Goal: Task Accomplishment & Management: Manage account settings

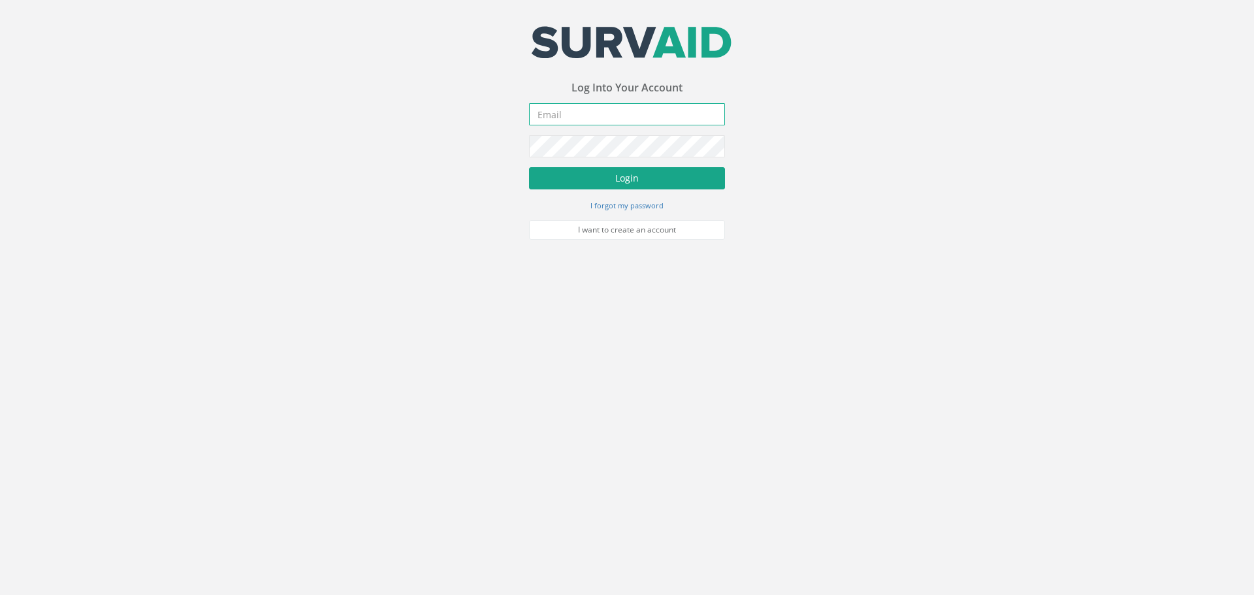
type input "[PERSON_NAME][EMAIL_ADDRESS][DOMAIN_NAME]"
click at [617, 174] on button "Login" at bounding box center [627, 178] width 196 height 22
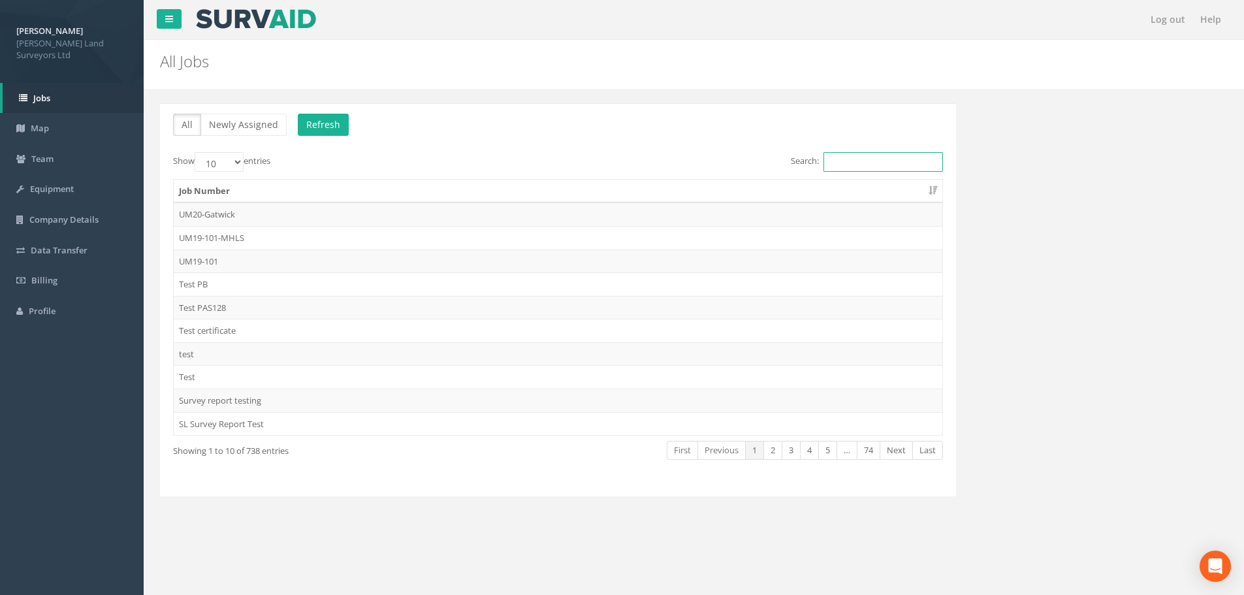
click at [861, 164] on input "Search:" at bounding box center [884, 162] width 120 height 20
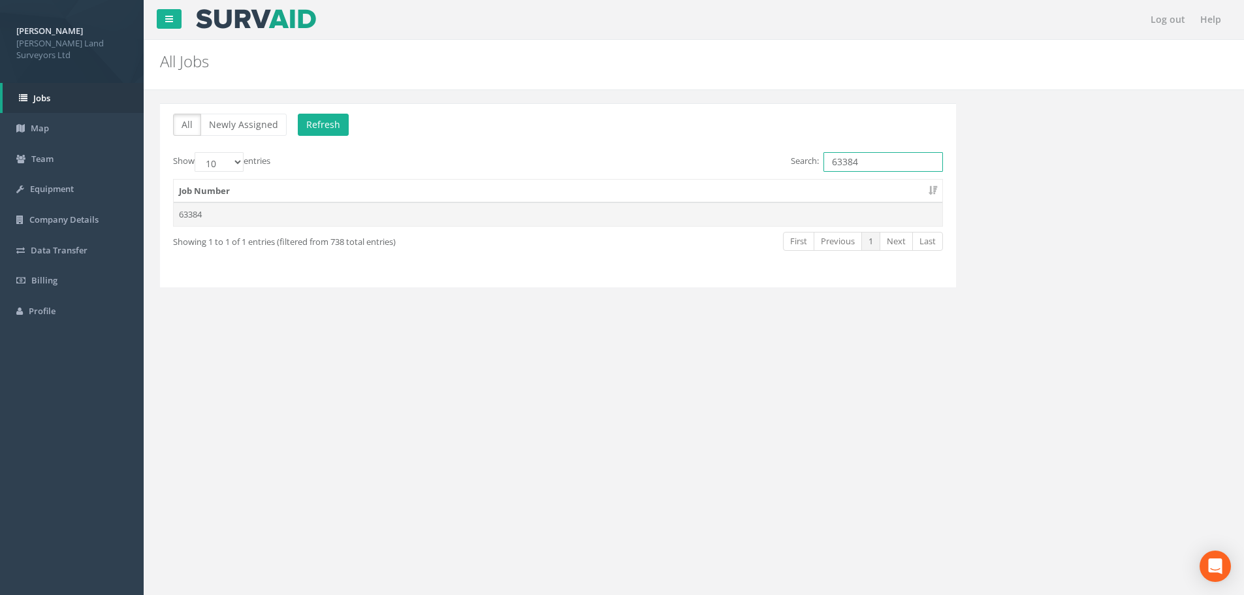
type input "63384"
click at [186, 212] on td "63384" at bounding box center [558, 215] width 769 height 24
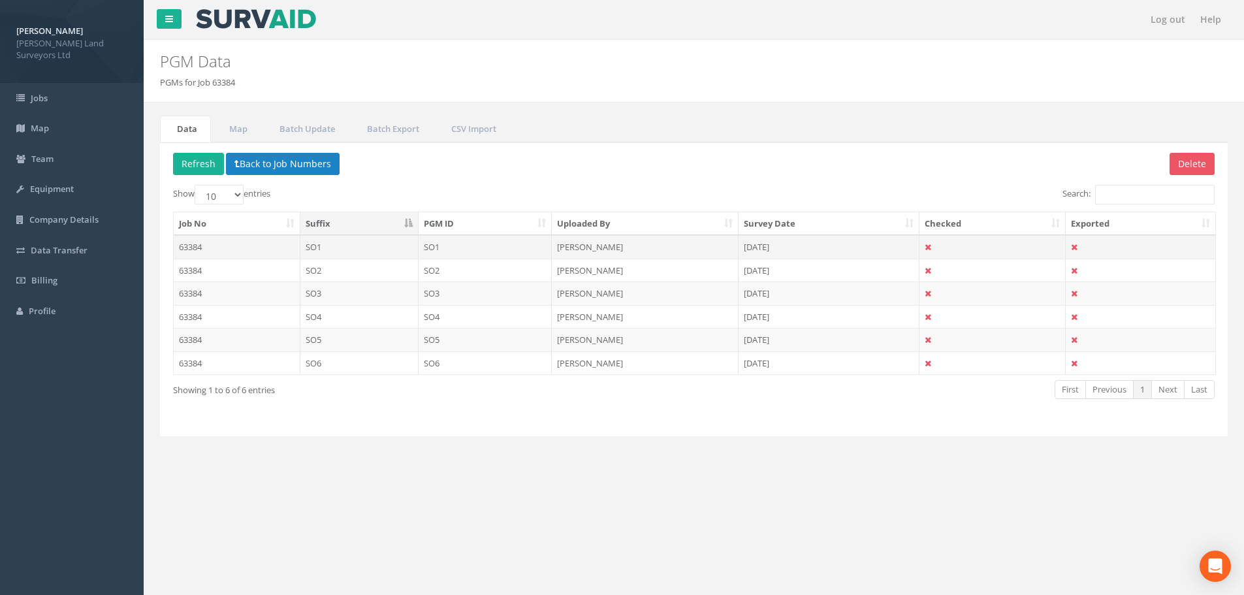
click at [197, 246] on td "63384" at bounding box center [237, 247] width 127 height 24
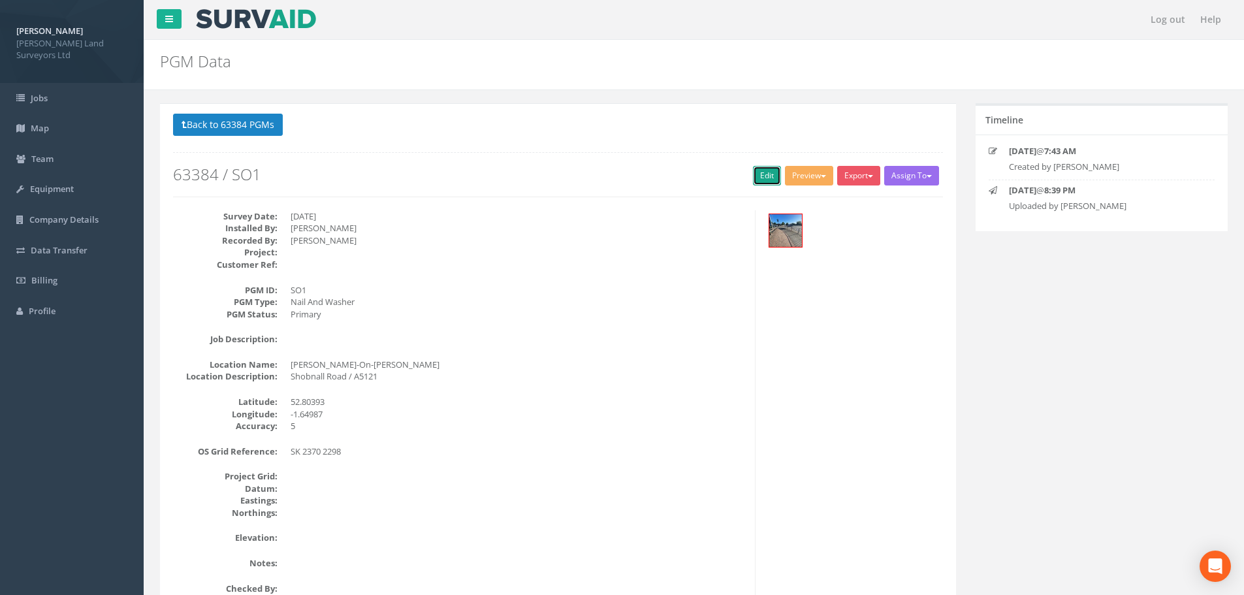
click at [754, 176] on link "Edit" at bounding box center [767, 176] width 28 height 20
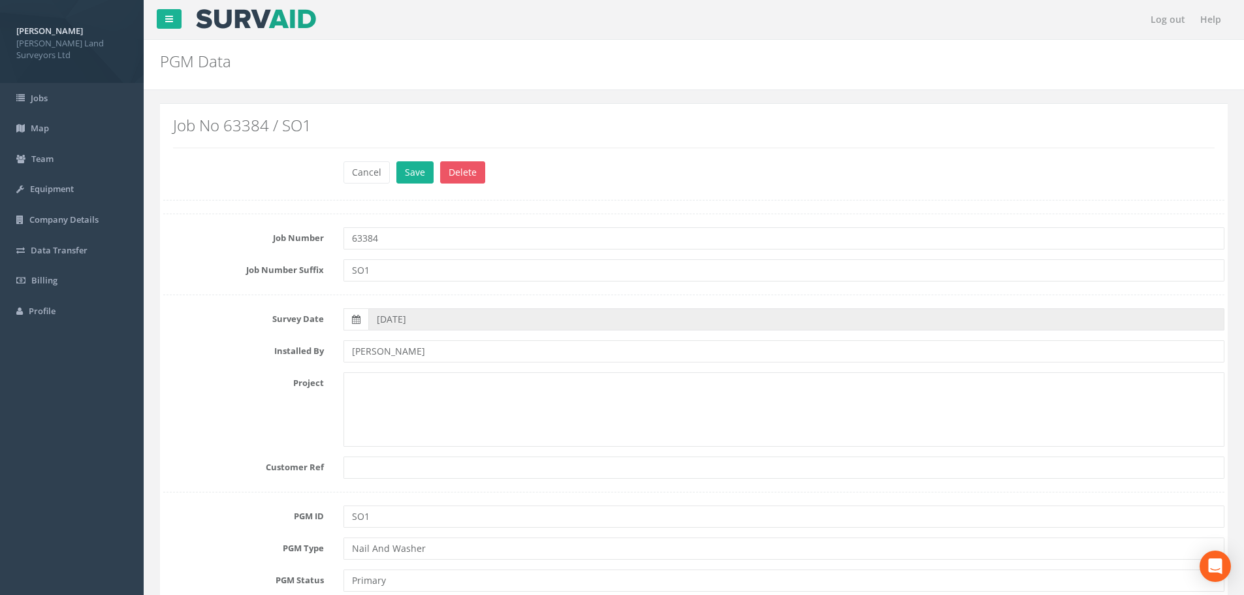
click at [771, 64] on h2 "PGM Data" at bounding box center [603, 61] width 887 height 17
click at [375, 175] on button "Cancel" at bounding box center [367, 172] width 46 height 22
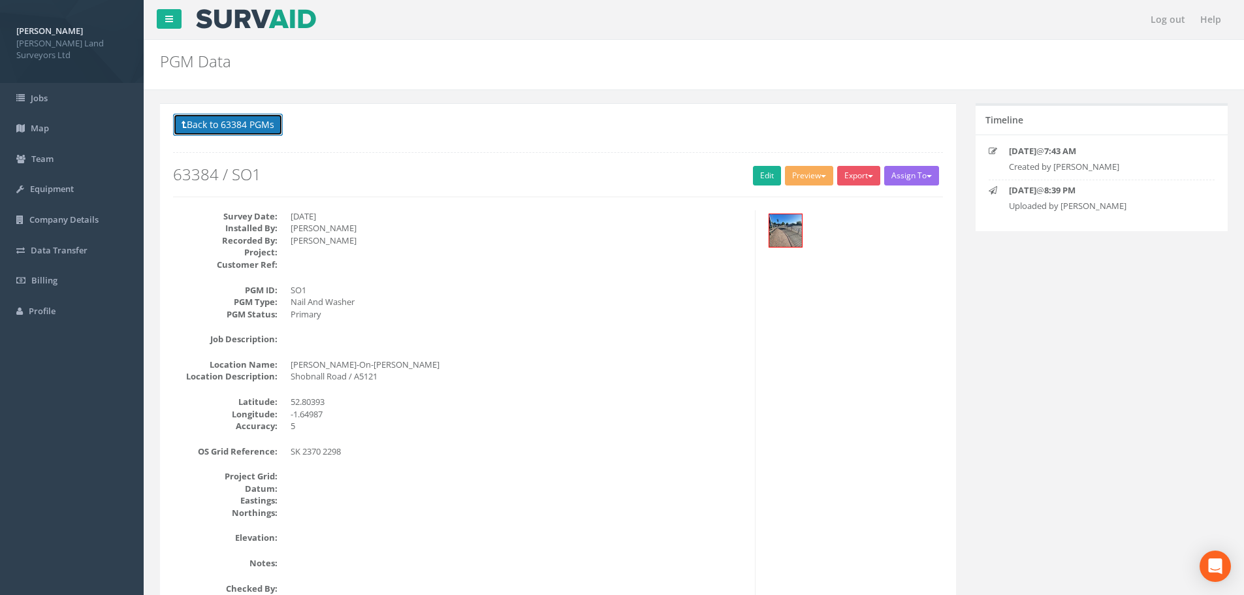
click at [238, 120] on button "Back to 63384 PGMs" at bounding box center [228, 125] width 110 height 22
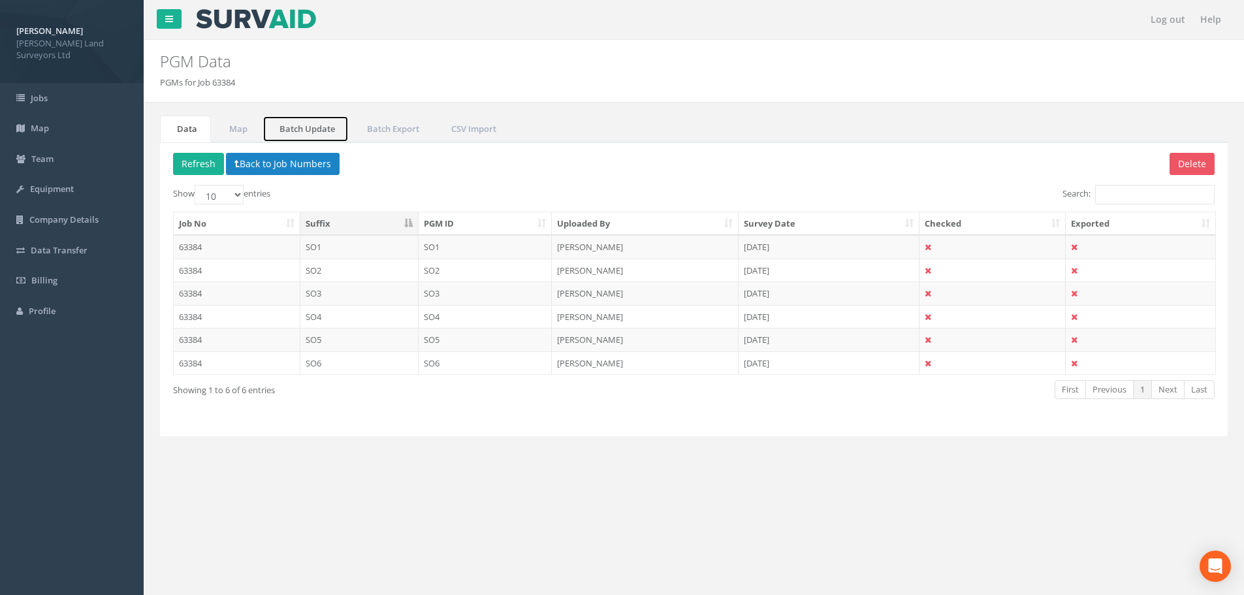
click at [297, 130] on link "Batch Update" at bounding box center [306, 129] width 86 height 27
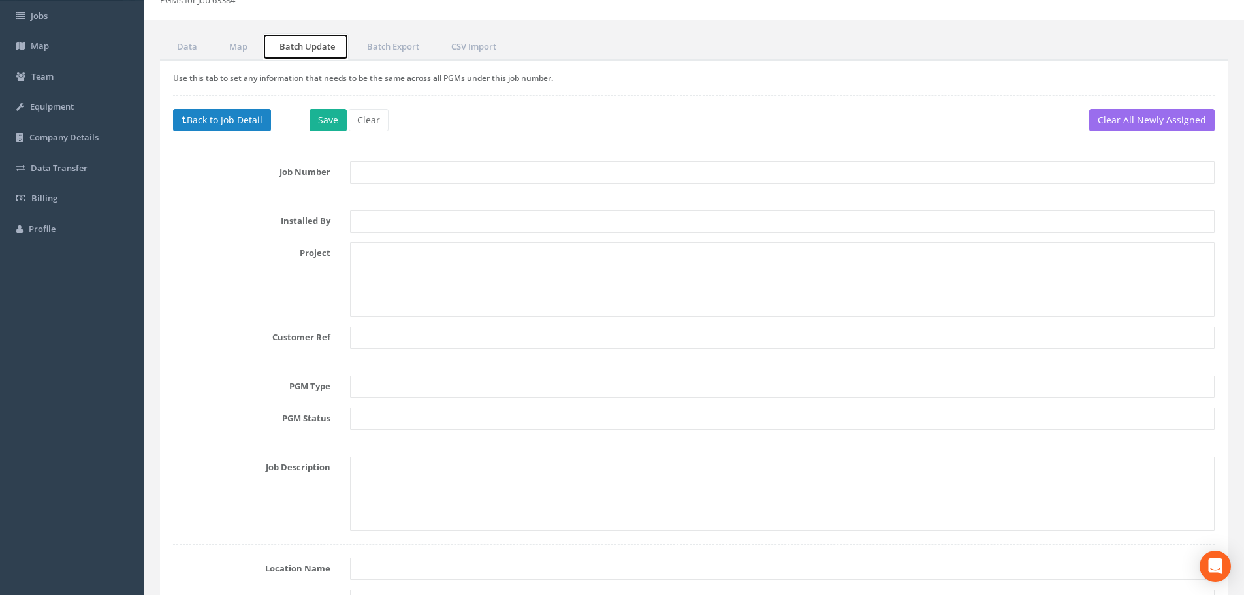
scroll to position [131, 0]
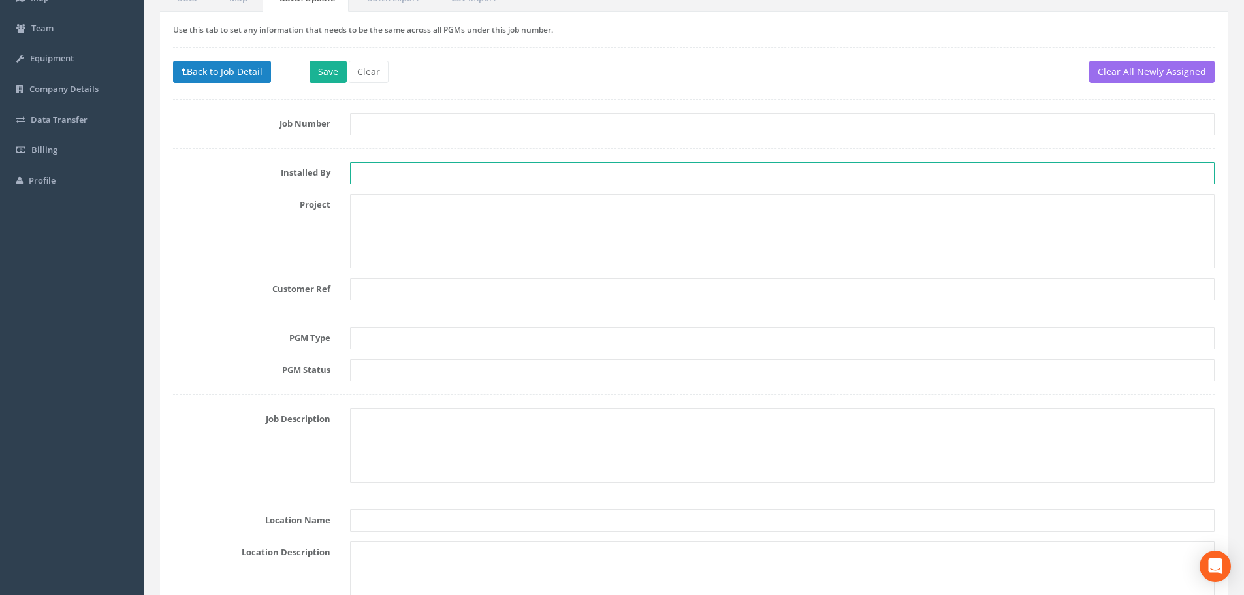
click at [404, 176] on input "text" at bounding box center [782, 173] width 865 height 22
type input "JM"
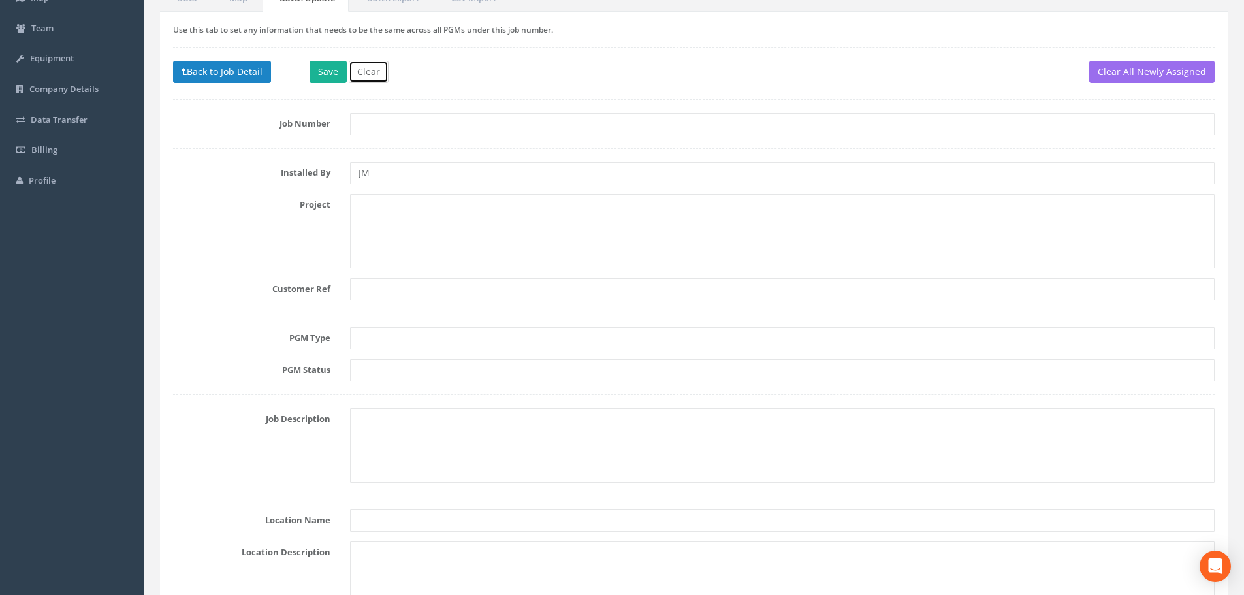
click at [371, 73] on button "Clear" at bounding box center [369, 72] width 40 height 22
click at [236, 70] on button "Back to Job Detail" at bounding box center [222, 72] width 98 height 22
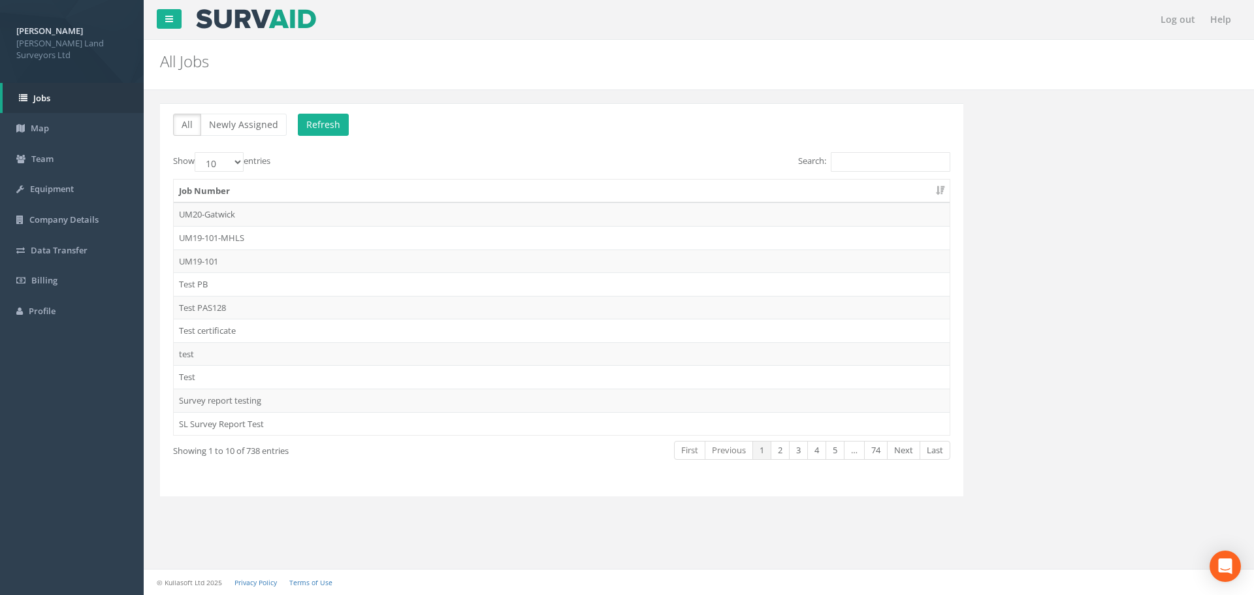
click at [772, 127] on p "All Newly Assigned Refresh" at bounding box center [561, 126] width 777 height 25
click at [876, 161] on input "Search:" at bounding box center [891, 162] width 120 height 20
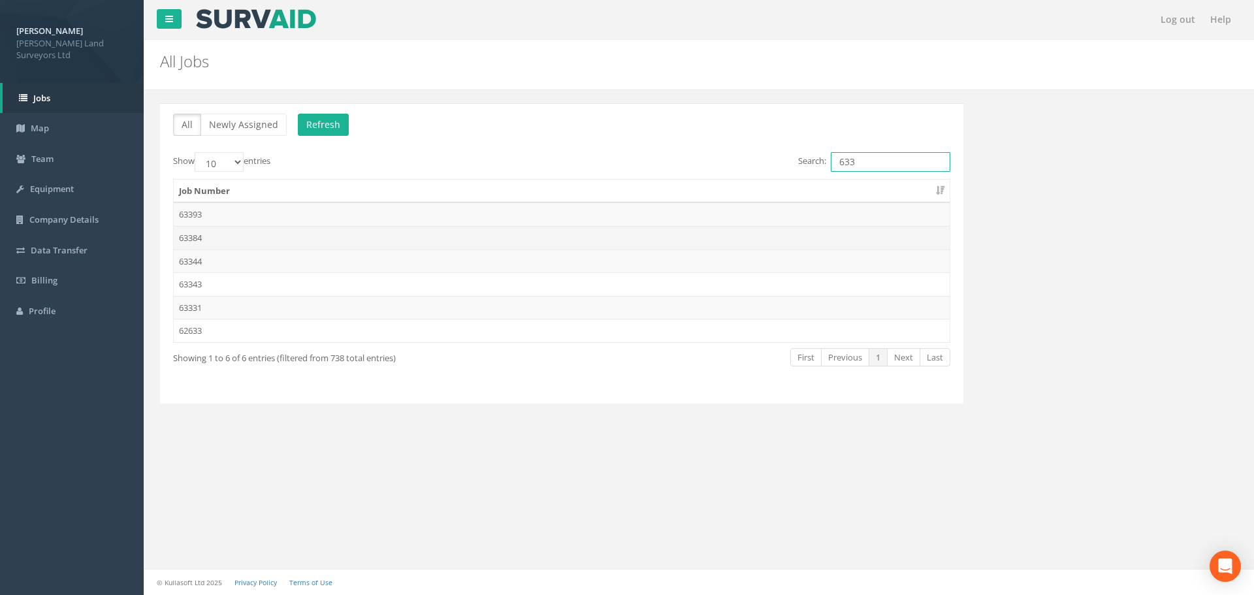
type input "633"
click at [196, 238] on td "63384" at bounding box center [562, 238] width 776 height 24
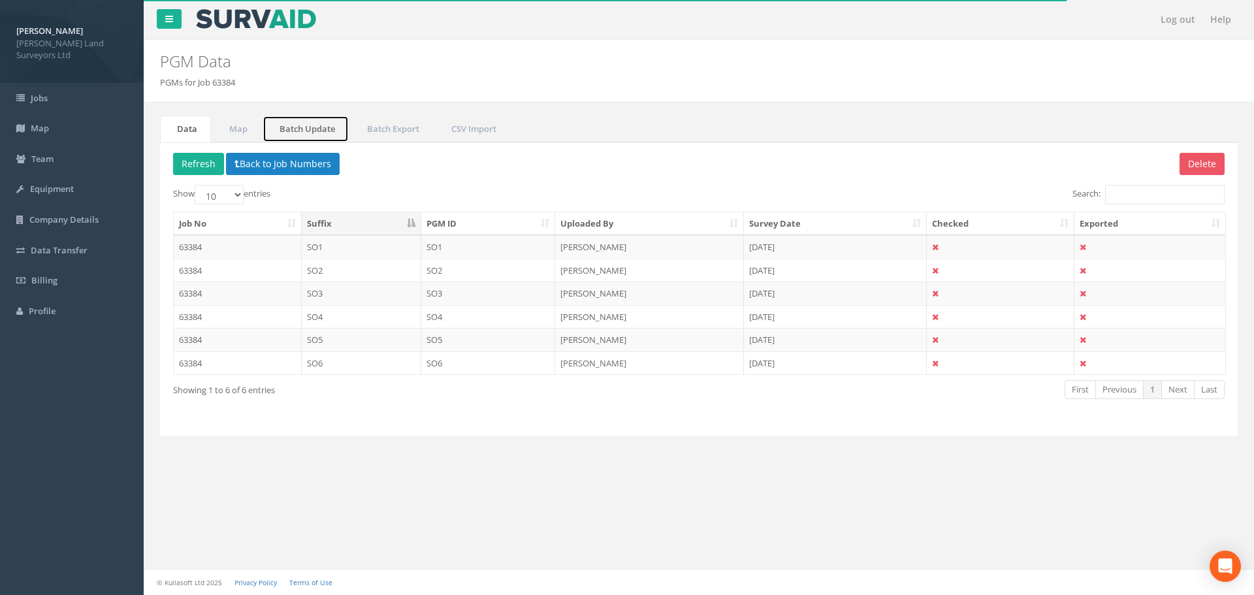
click at [302, 125] on link "Batch Update" at bounding box center [306, 129] width 86 height 27
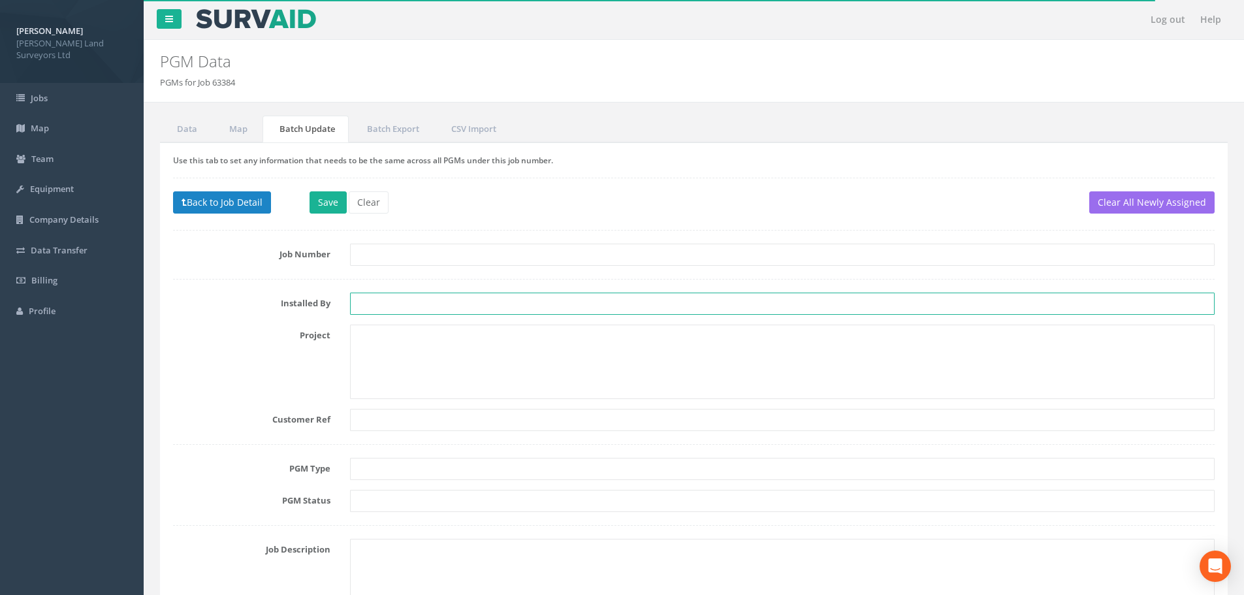
click at [363, 304] on input "text" at bounding box center [782, 304] width 865 height 22
type input "JM"
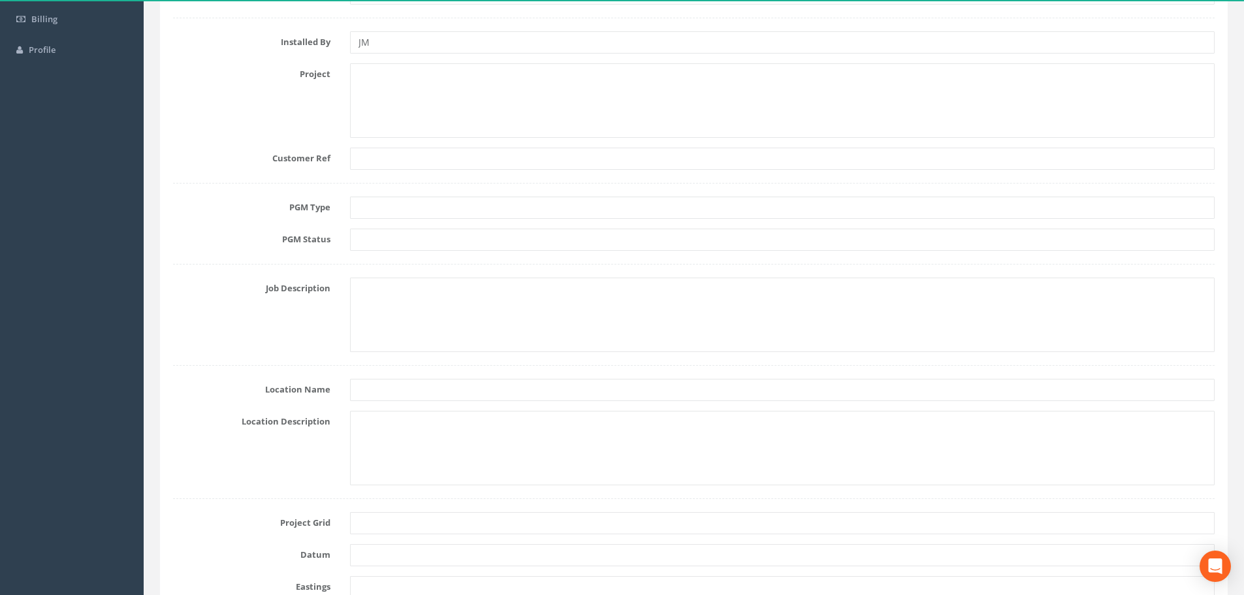
scroll to position [131, 0]
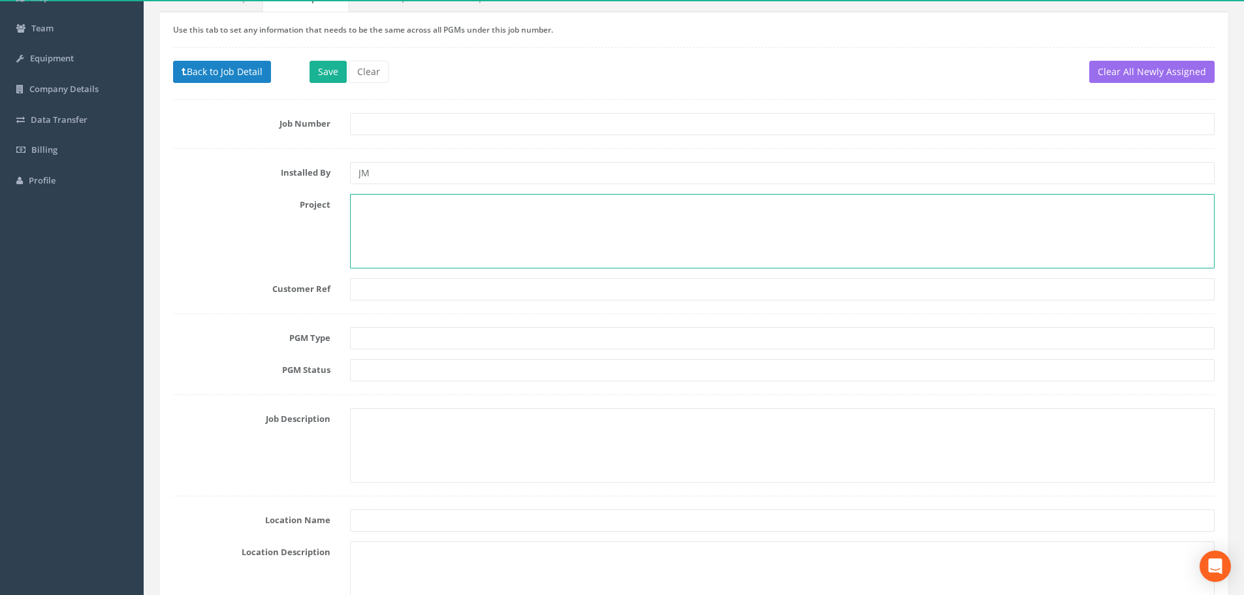
click at [383, 206] on textarea at bounding box center [782, 231] width 865 height 74
paste textarea "25-071 A1521 A5189 [PERSON_NAME]-"
click at [419, 203] on textarea "25-071 A1521 A5189 [PERSON_NAME]" at bounding box center [782, 231] width 865 height 74
click at [497, 206] on textarea "25-071 A1521 & A5189 [PERSON_NAME]" at bounding box center [782, 231] width 865 height 74
type textarea "25-071 A1521 & A5189 [PERSON_NAME][GEOGRAPHIC_DATA][PERSON_NAME]"
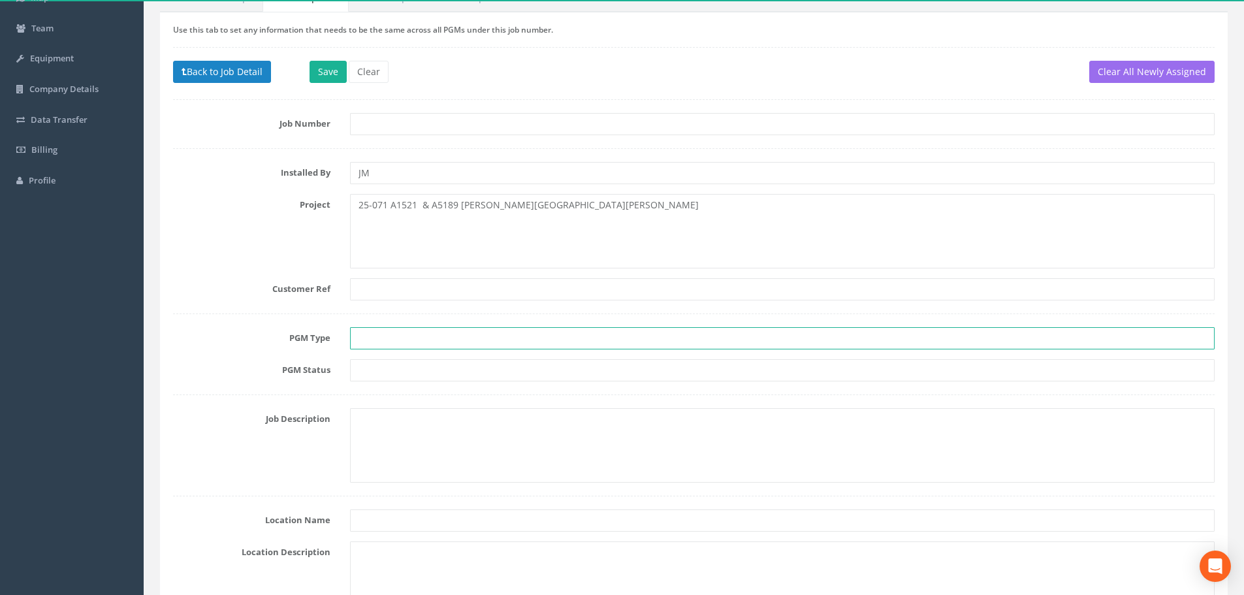
click at [419, 335] on input "text" at bounding box center [782, 338] width 865 height 22
type input "PK nail & washer"
click at [397, 366] on input "text" at bounding box center [782, 370] width 865 height 22
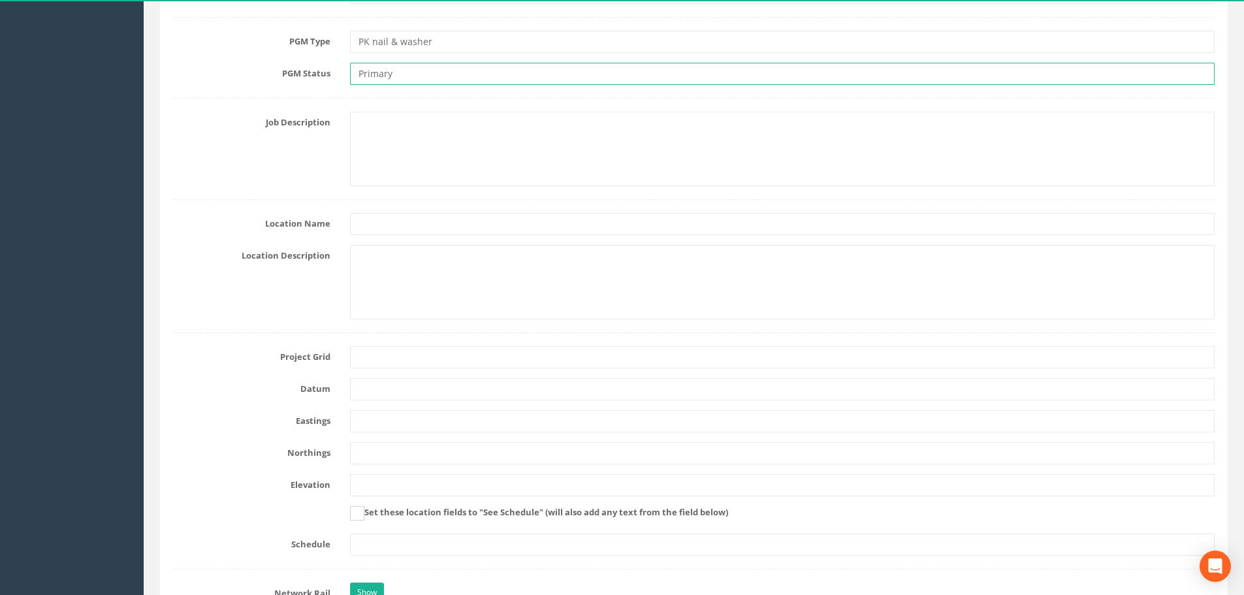
scroll to position [457, 0]
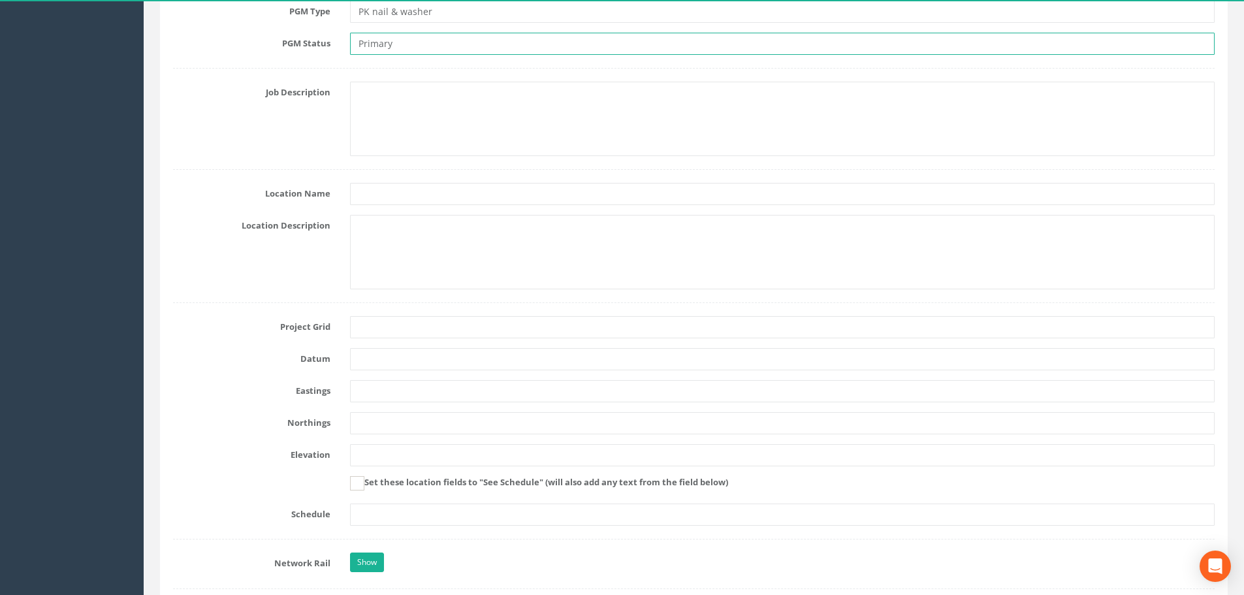
type input "Primary"
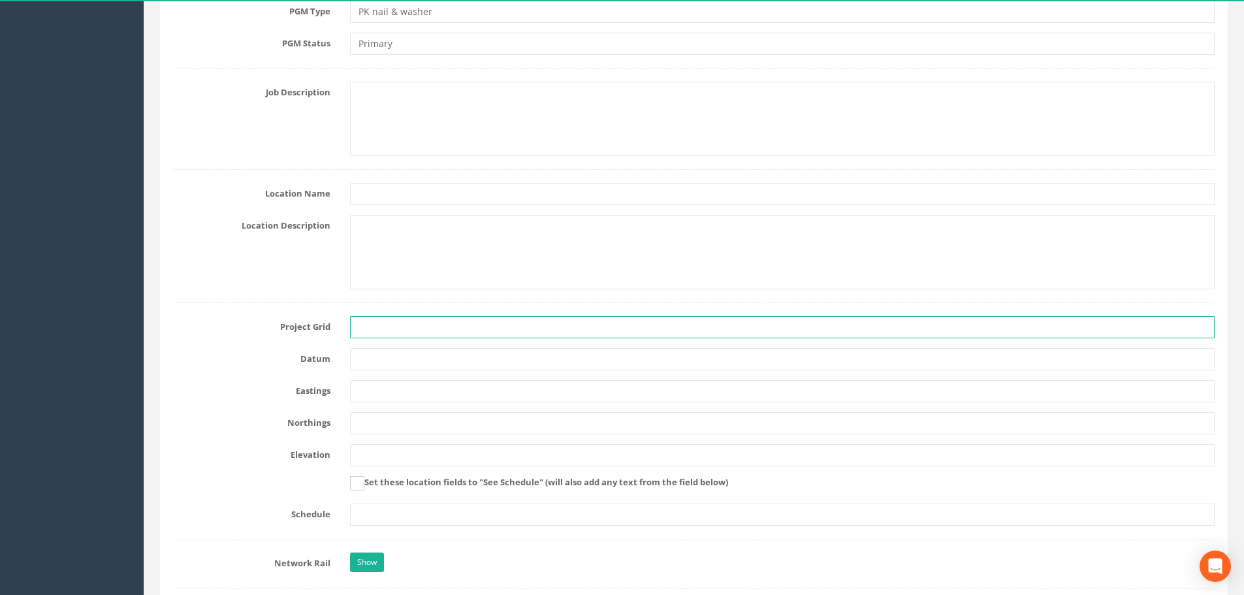
click at [405, 330] on input "text" at bounding box center [782, 327] width 865 height 22
paste input "OSGB36(15)"
type input "OSGB36(15)"
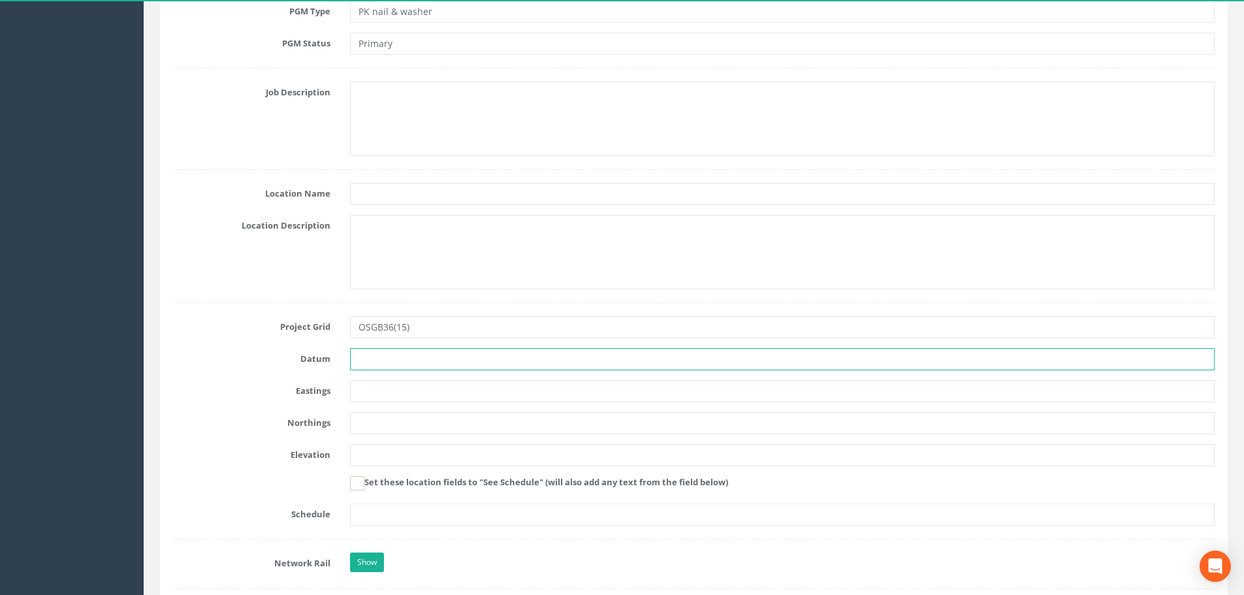
click at [370, 353] on input "text" at bounding box center [782, 359] width 865 height 22
paste input "OSGM15 Newlyn"
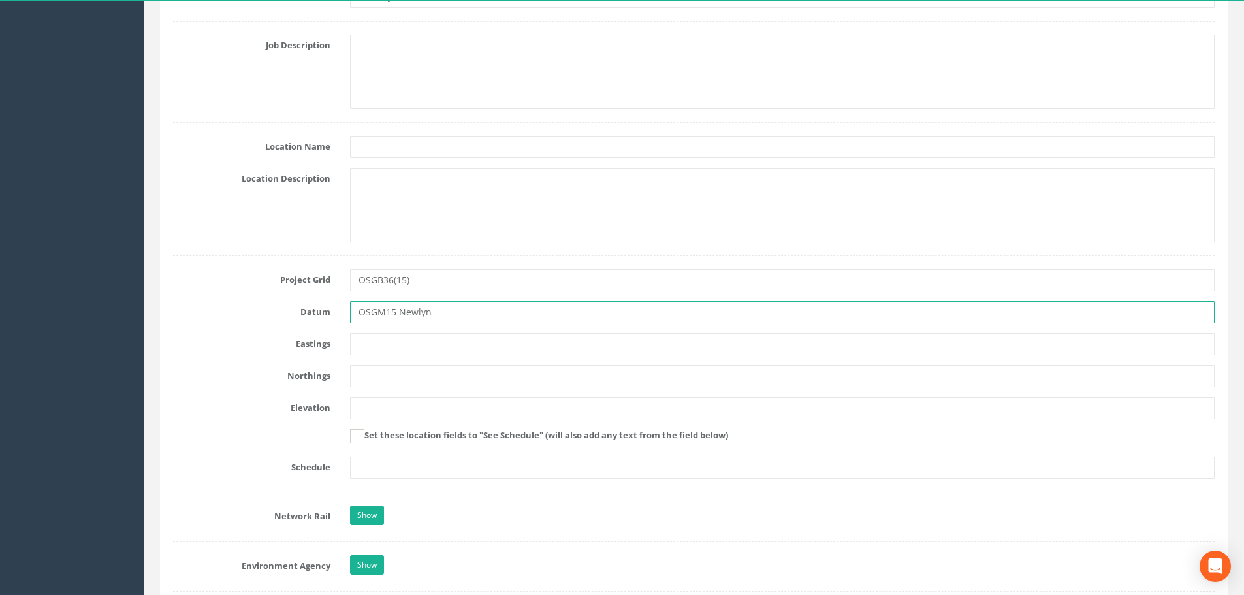
scroll to position [602, 0]
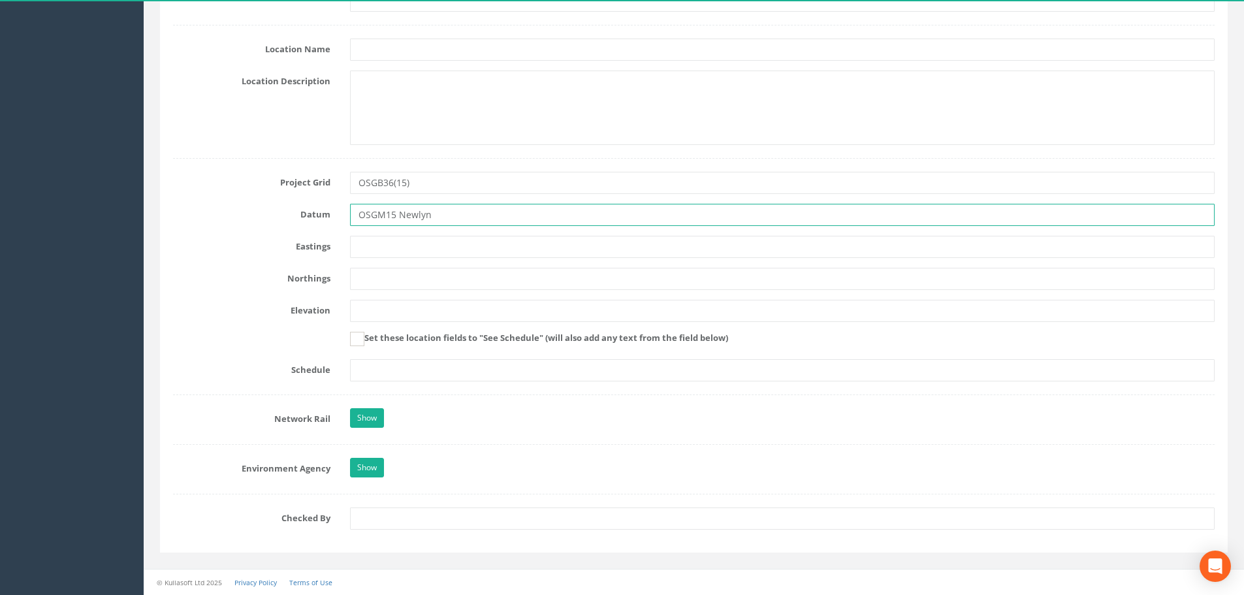
type input "OSGM15 Newlyn"
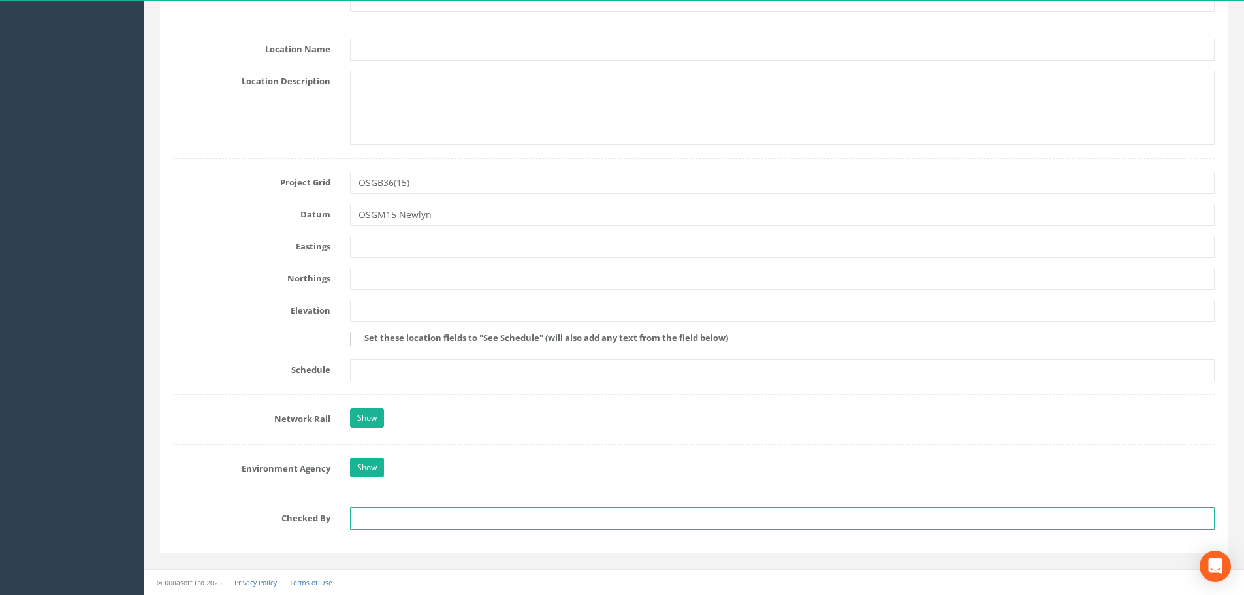
click at [408, 511] on input "text" at bounding box center [782, 519] width 865 height 22
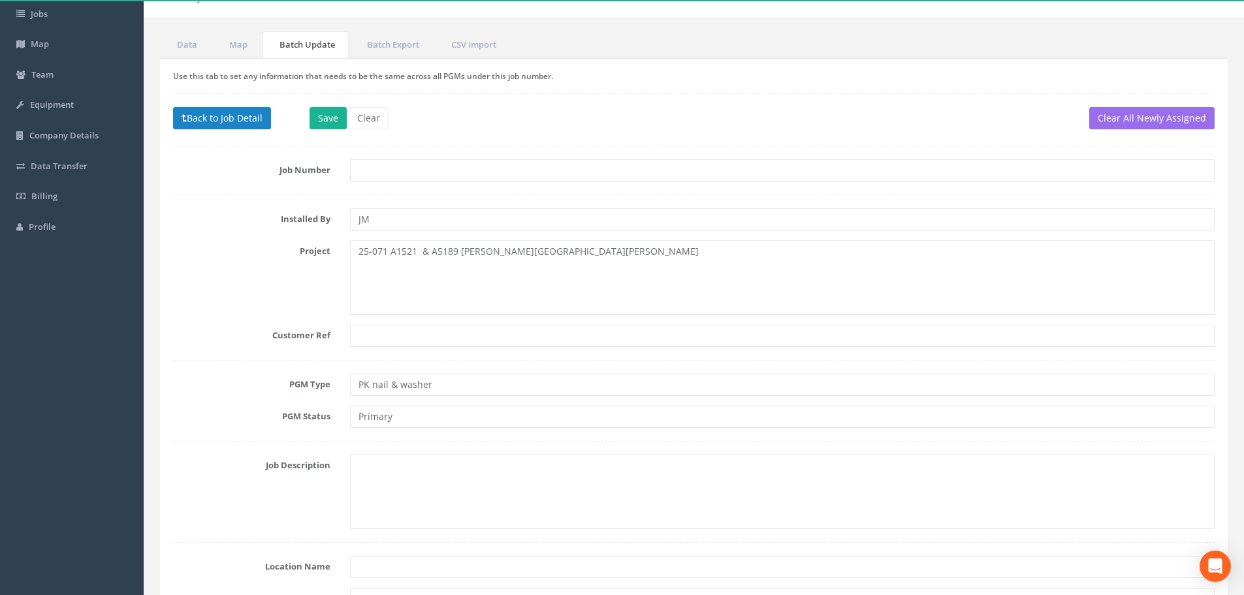
scroll to position [79, 0]
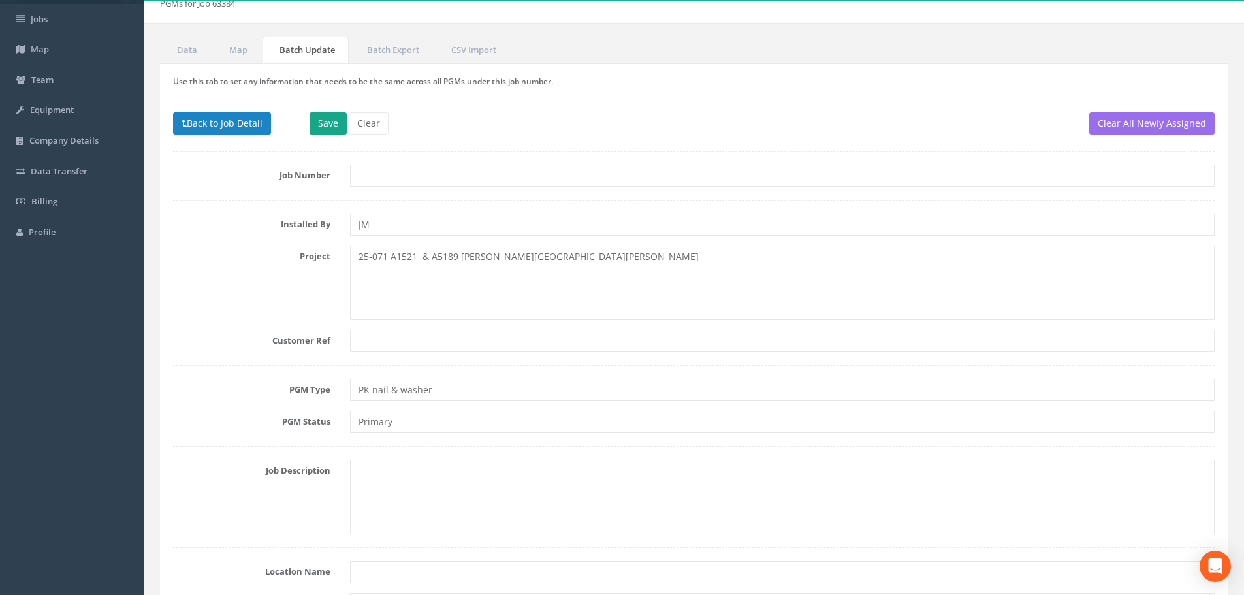
type input "MRS"
click at [326, 120] on button "Save" at bounding box center [328, 123] width 37 height 22
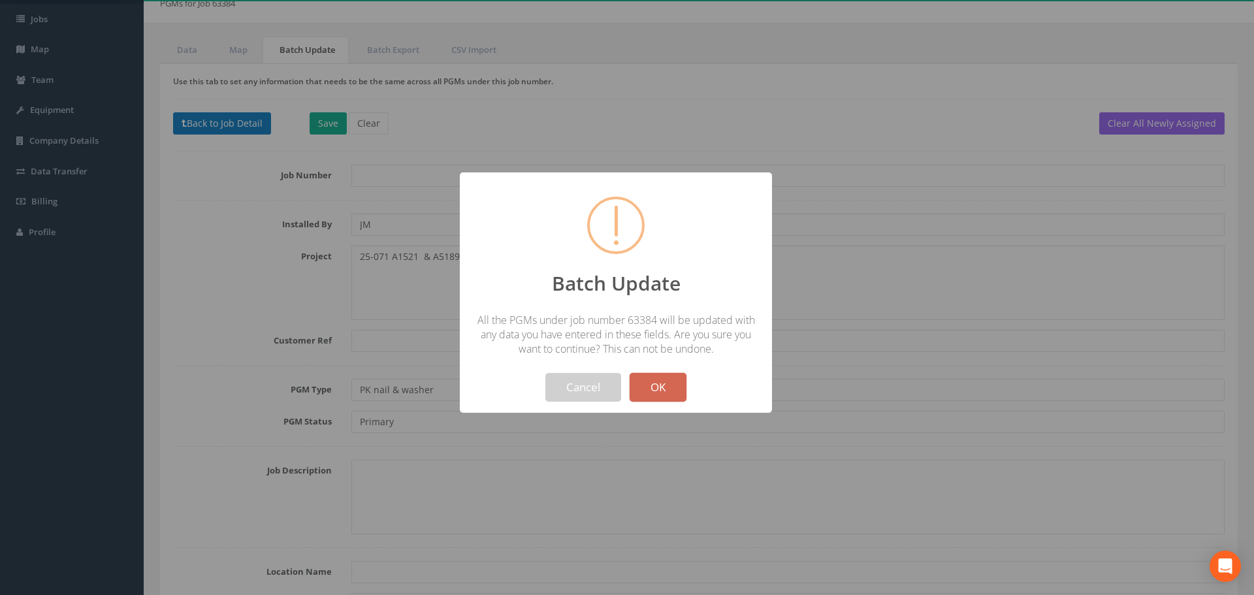
click at [649, 391] on button "OK" at bounding box center [658, 387] width 57 height 29
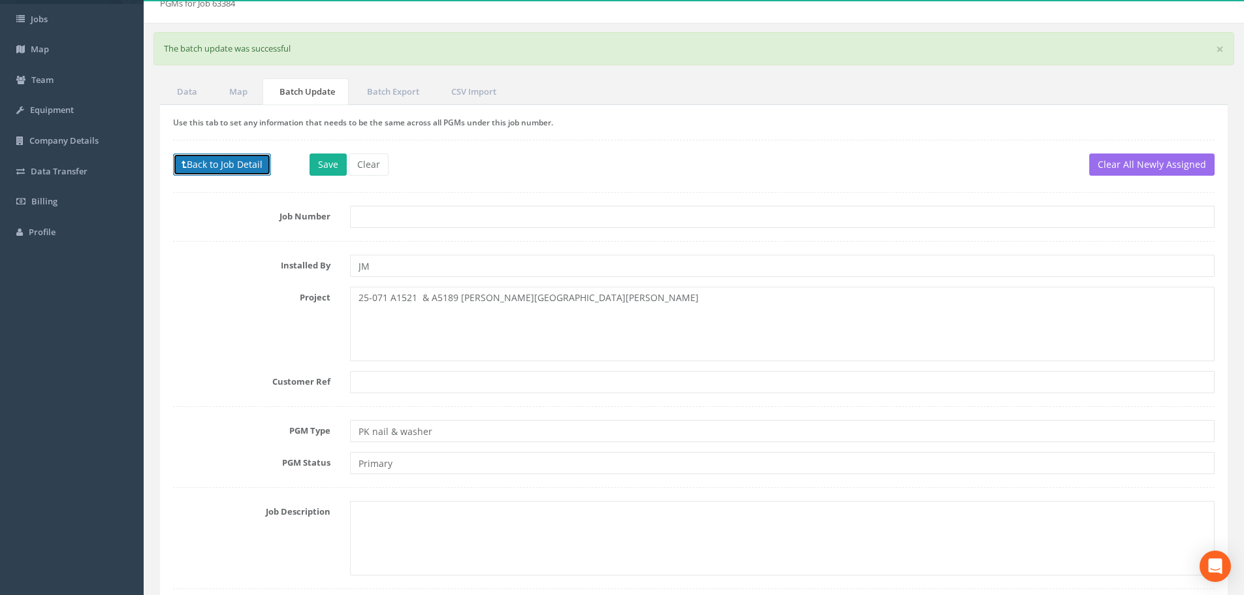
click at [196, 163] on button "Back to Job Detail" at bounding box center [222, 165] width 98 height 22
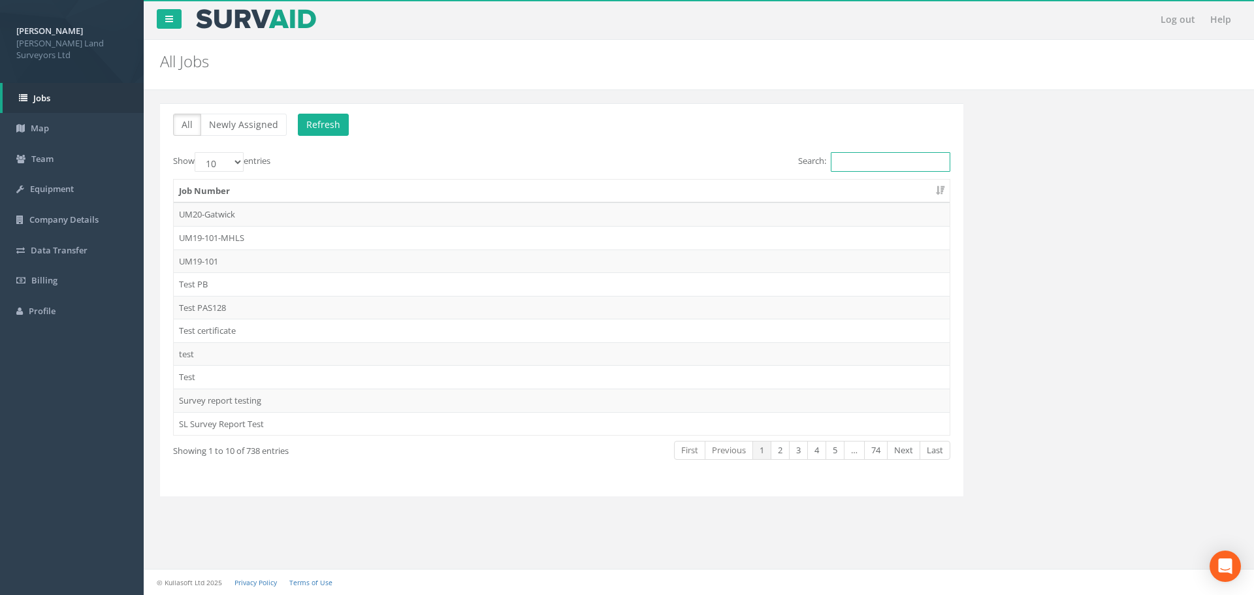
click at [863, 165] on input "Search:" at bounding box center [891, 162] width 120 height 20
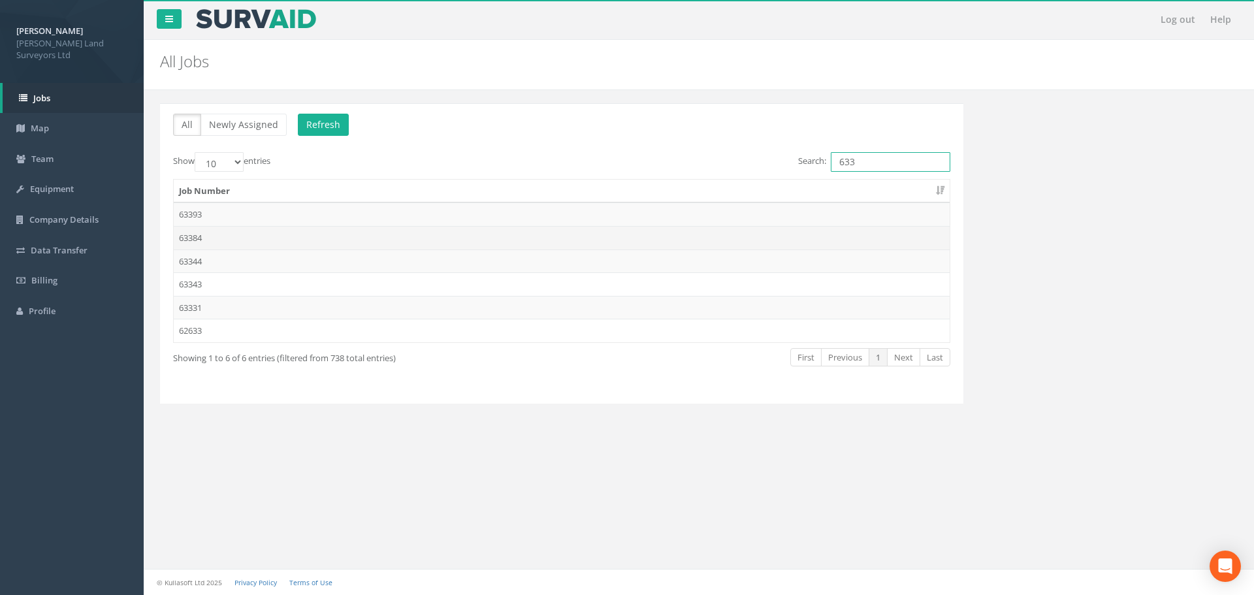
type input "633"
click at [199, 240] on td "63384" at bounding box center [562, 238] width 776 height 24
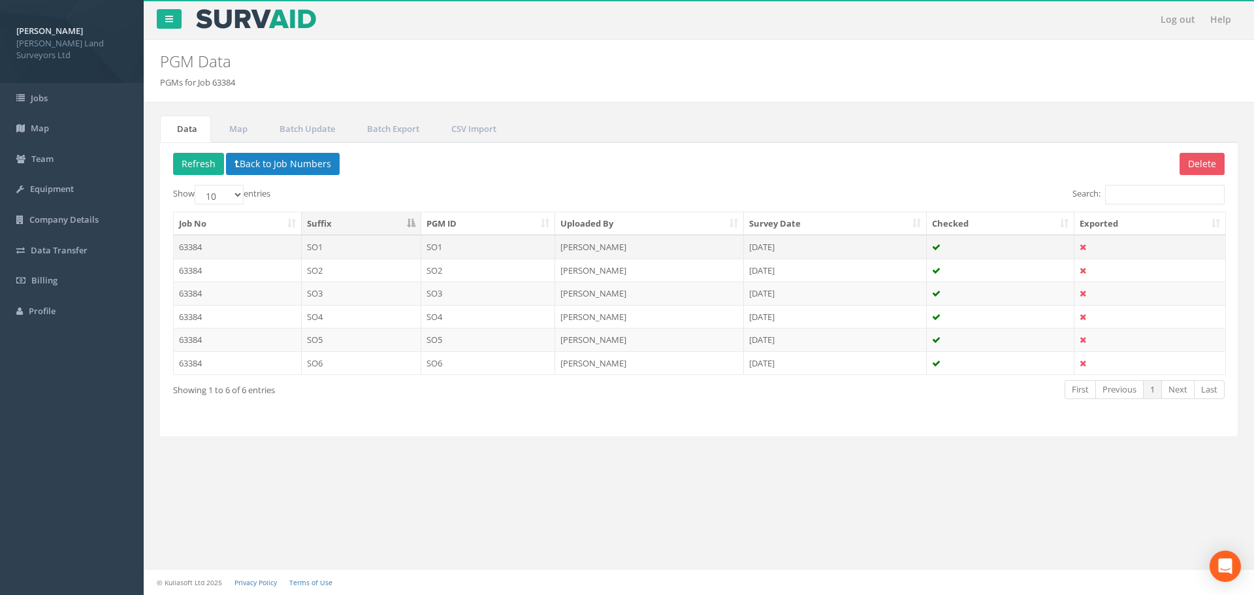
click at [193, 244] on td "63384" at bounding box center [238, 247] width 128 height 24
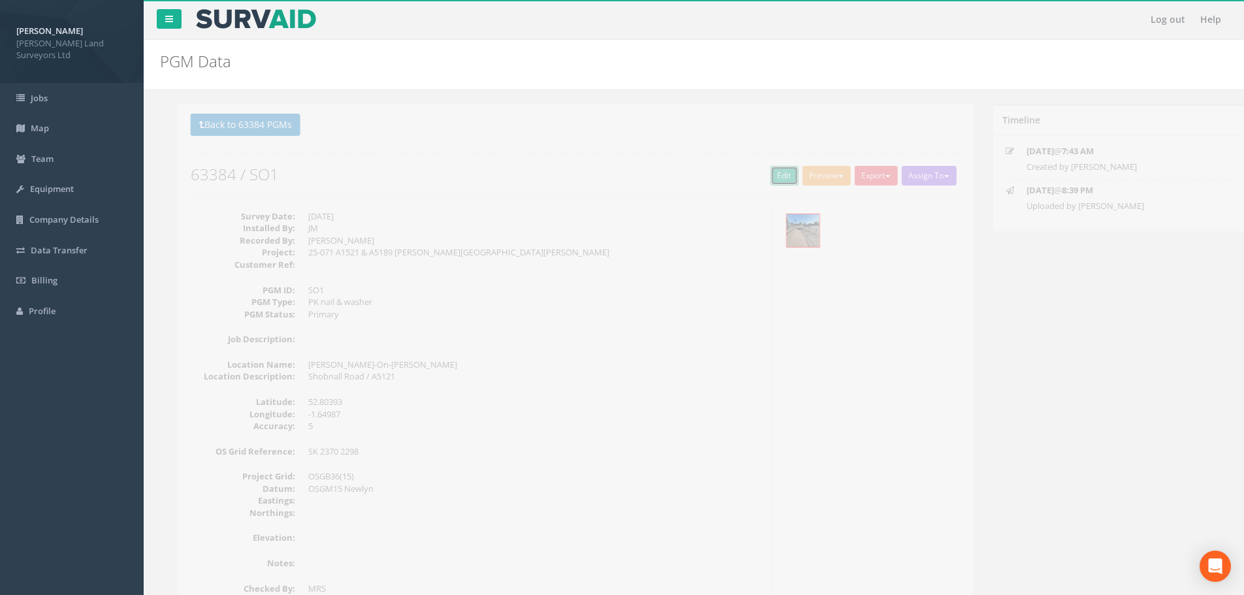
click at [769, 174] on link "Edit" at bounding box center [767, 176] width 28 height 20
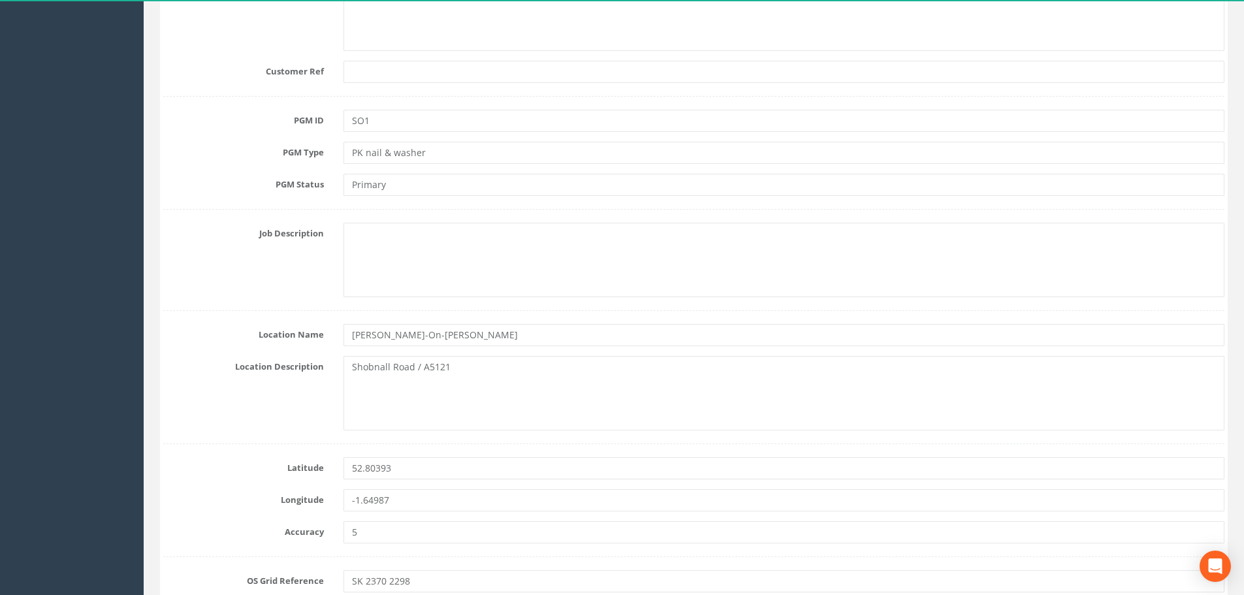
scroll to position [719, 0]
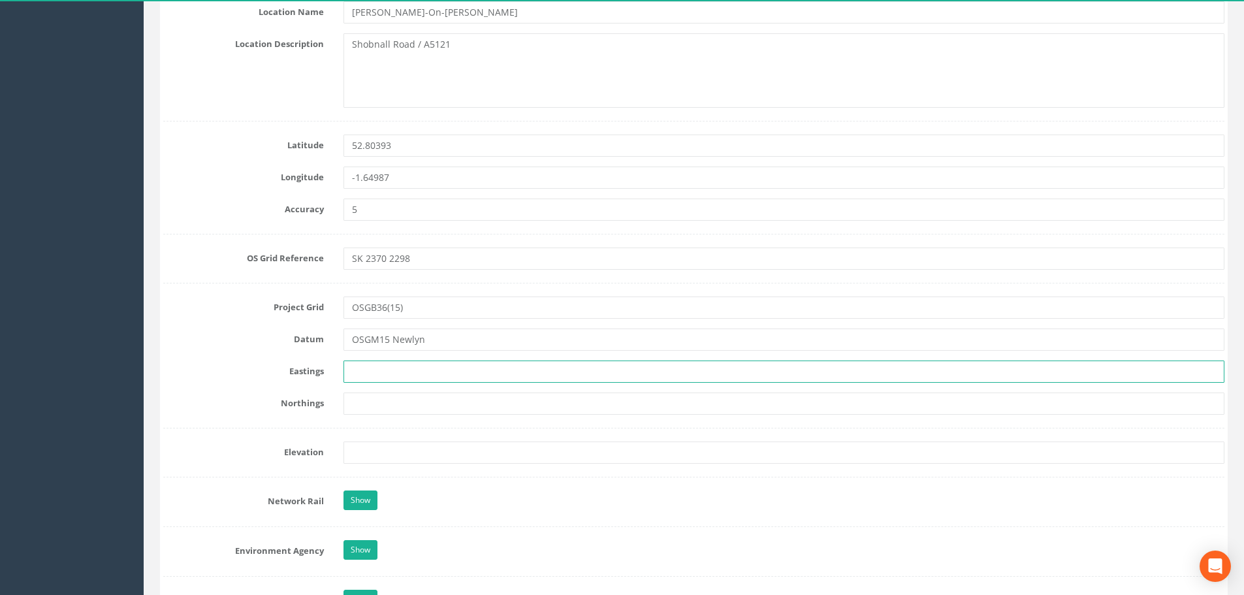
click at [419, 379] on input "text" at bounding box center [784, 372] width 881 height 22
type input "423701.293m"
type input "322984.452m"
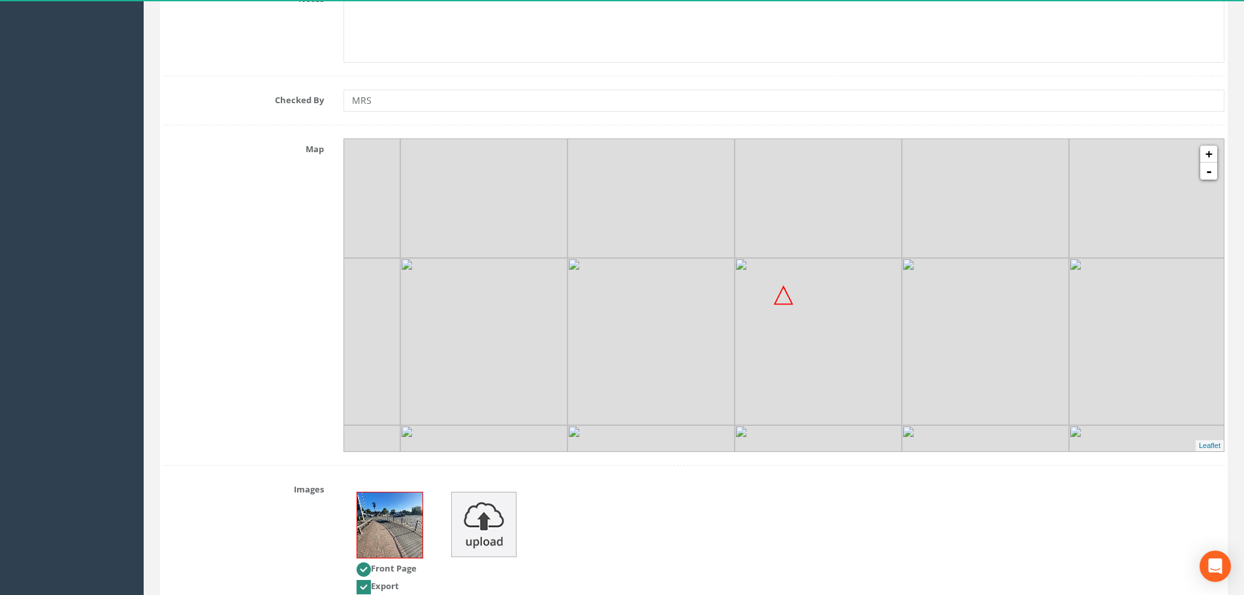
scroll to position [1372, 0]
type input "46.487m"
click at [1213, 152] on link "+" at bounding box center [1209, 152] width 17 height 17
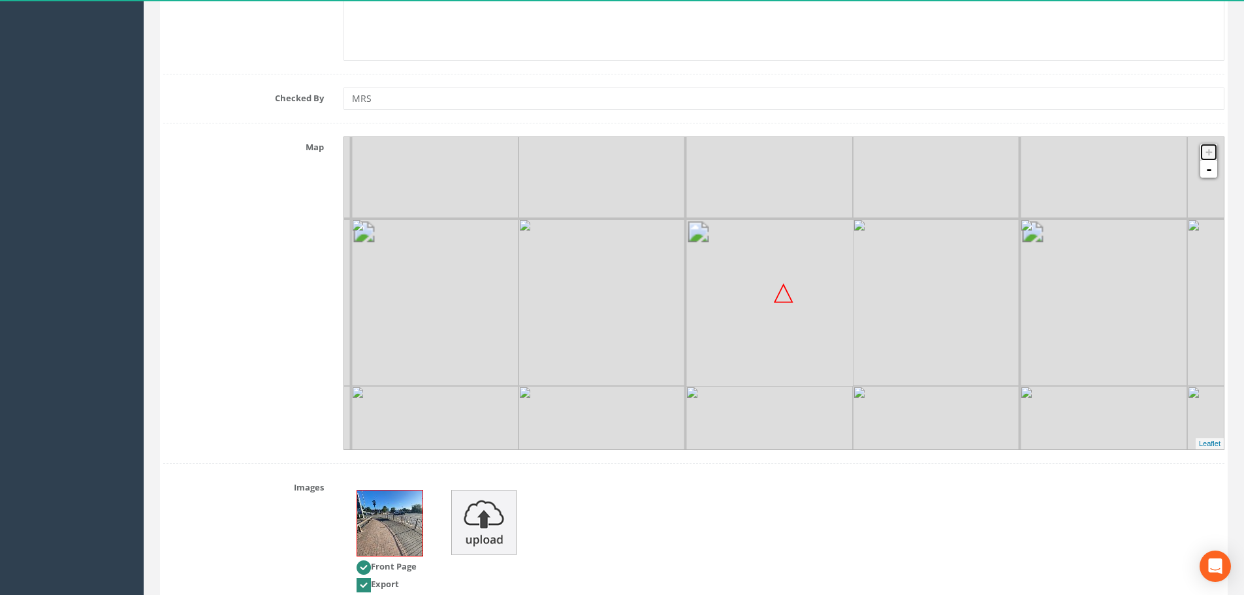
click at [1213, 151] on link "+" at bounding box center [1209, 152] width 17 height 17
drag, startPoint x: 893, startPoint y: 305, endPoint x: 883, endPoint y: 285, distance: 22.5
click at [883, 285] on img at bounding box center [926, 282] width 167 height 167
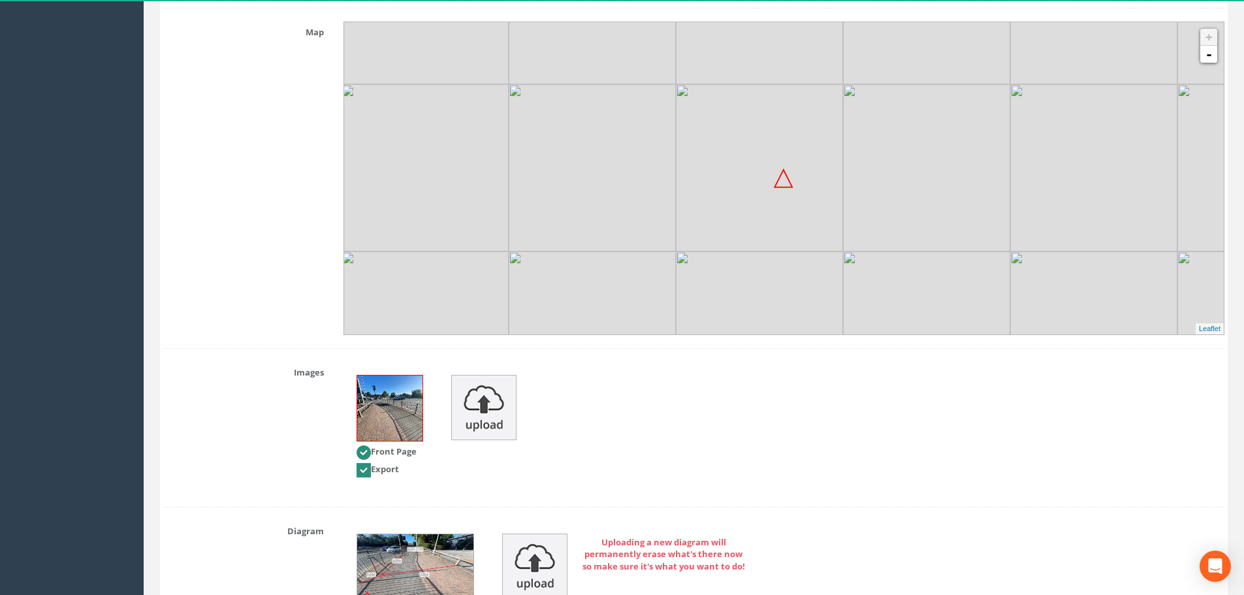
scroll to position [1623, 0]
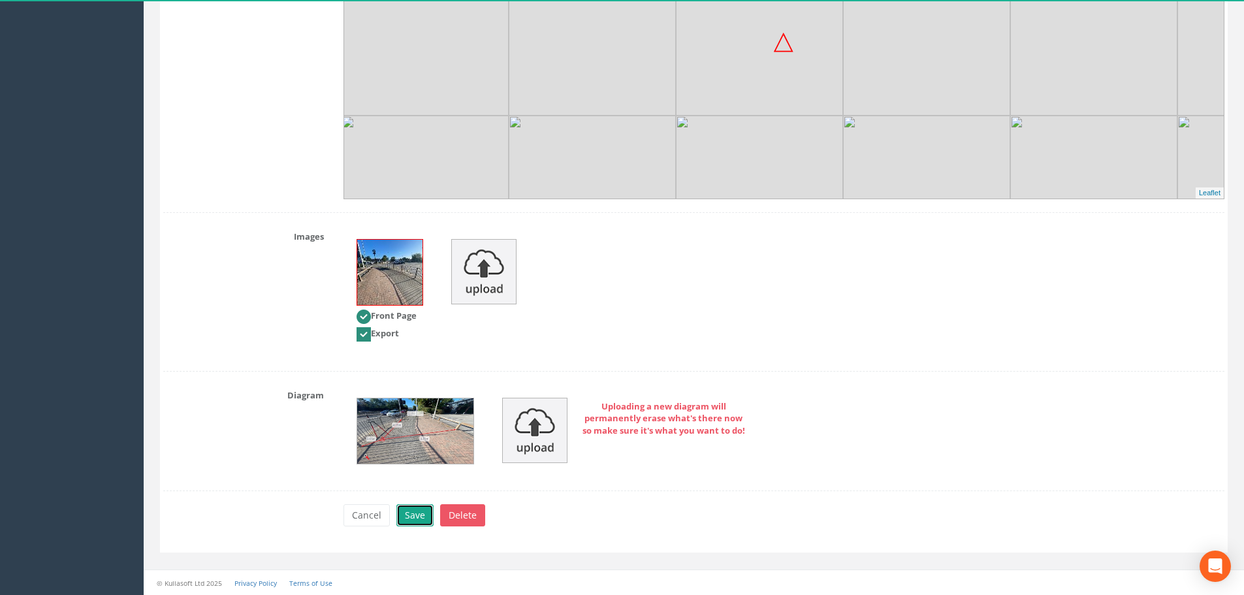
drag, startPoint x: 412, startPoint y: 517, endPoint x: 431, endPoint y: 510, distance: 20.9
click at [412, 517] on button "Save" at bounding box center [415, 515] width 37 height 22
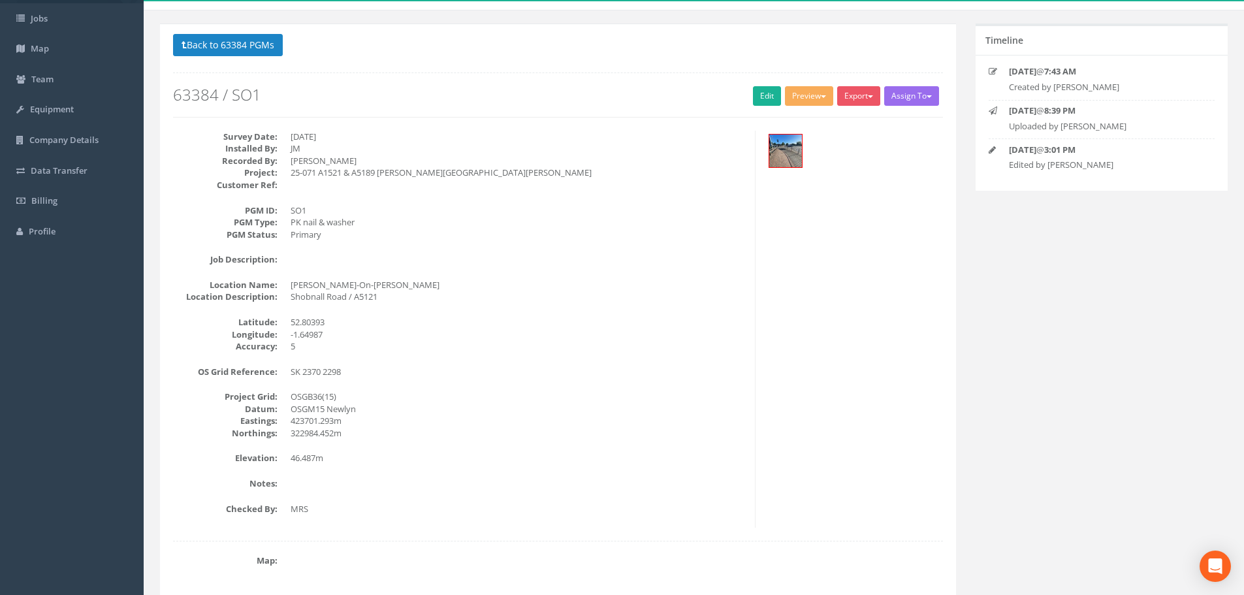
scroll to position [0, 0]
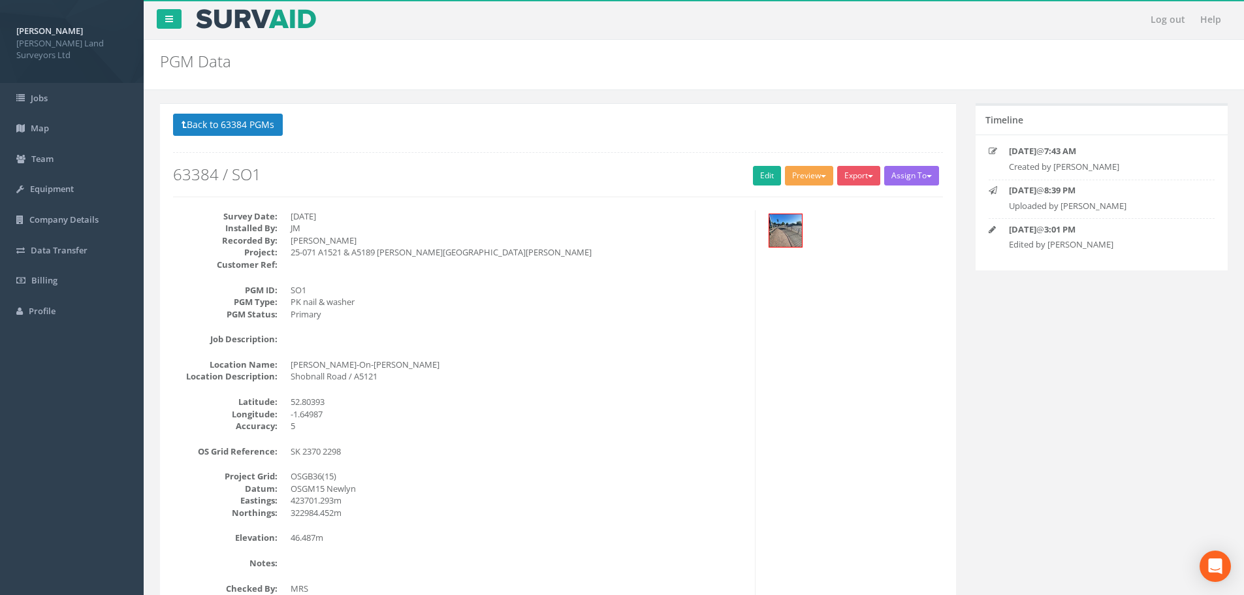
click at [824, 178] on button "Preview" at bounding box center [809, 176] width 48 height 20
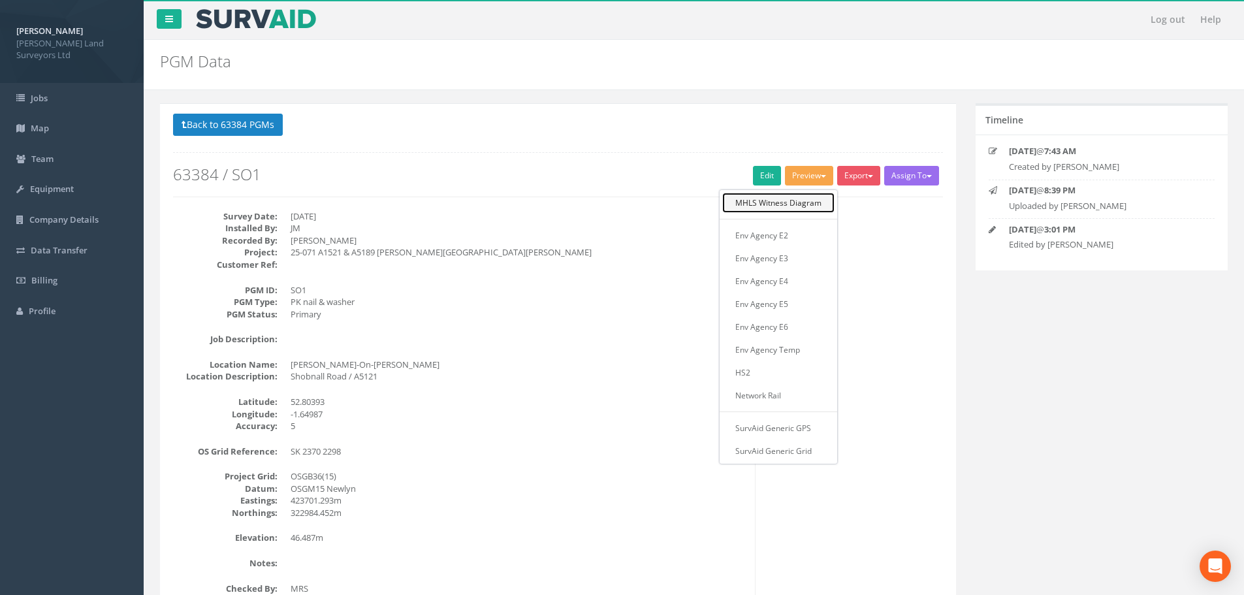
click at [817, 203] on link "MHLS Witness Diagram" at bounding box center [778, 203] width 112 height 20
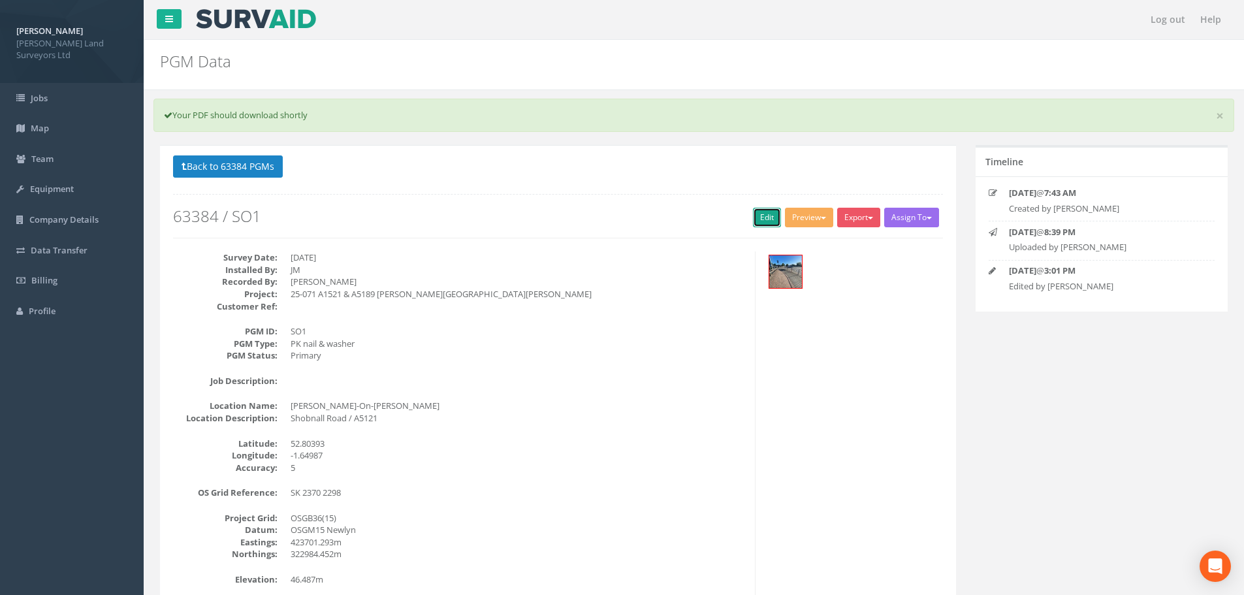
click at [766, 219] on link "Edit" at bounding box center [767, 218] width 28 height 20
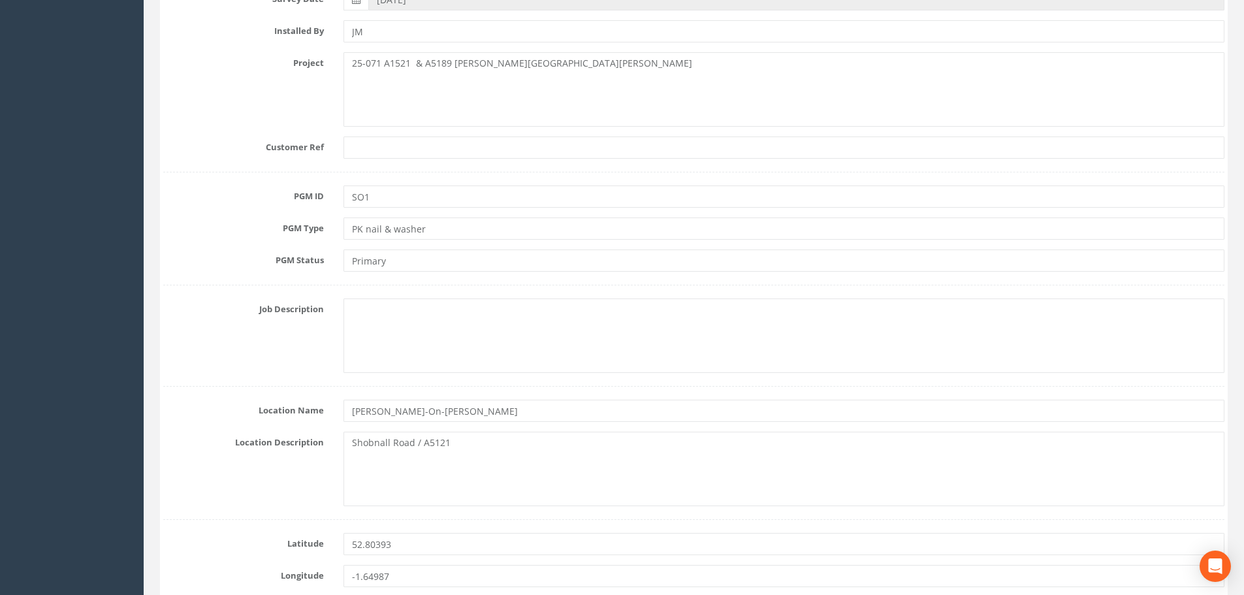
scroll to position [457, 0]
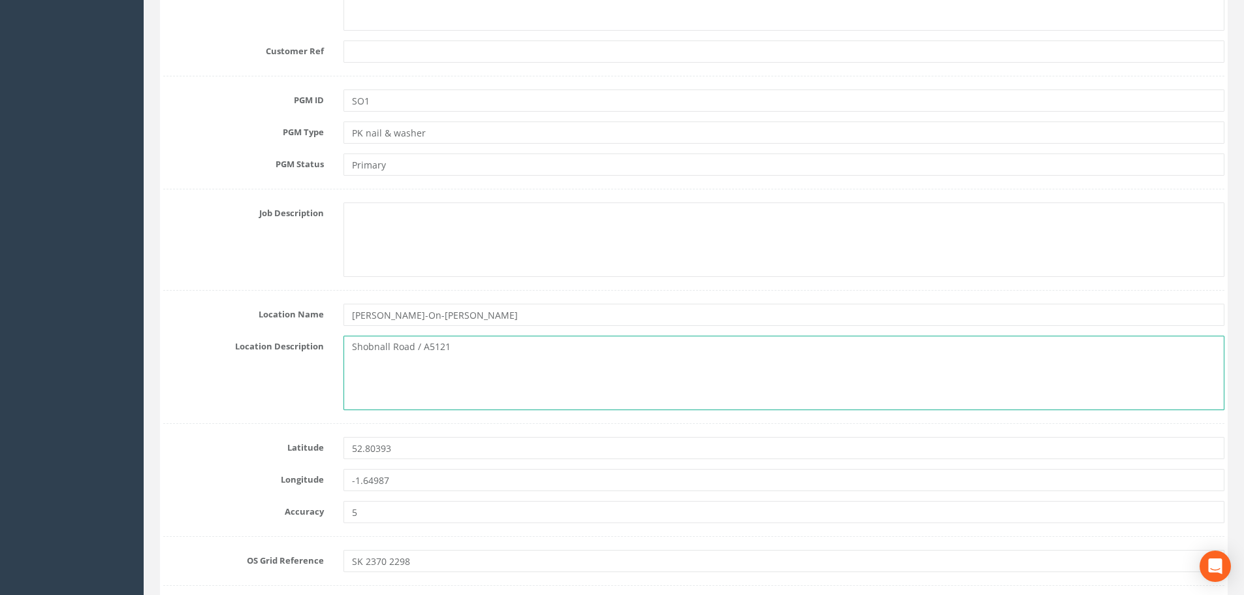
drag, startPoint x: 351, startPoint y: 346, endPoint x: 419, endPoint y: 349, distance: 68.0
click at [419, 349] on textarea "Shobnall Road / A5121" at bounding box center [784, 373] width 881 height 74
click at [368, 347] on textarea "On pavement A5121" at bounding box center [784, 373] width 881 height 74
drag, startPoint x: 502, startPoint y: 346, endPoint x: 518, endPoint y: 347, distance: 15.7
click at [518, 347] on textarea "On the western pavement at the entgarnce to the retail park.A5121" at bounding box center [784, 373] width 881 height 74
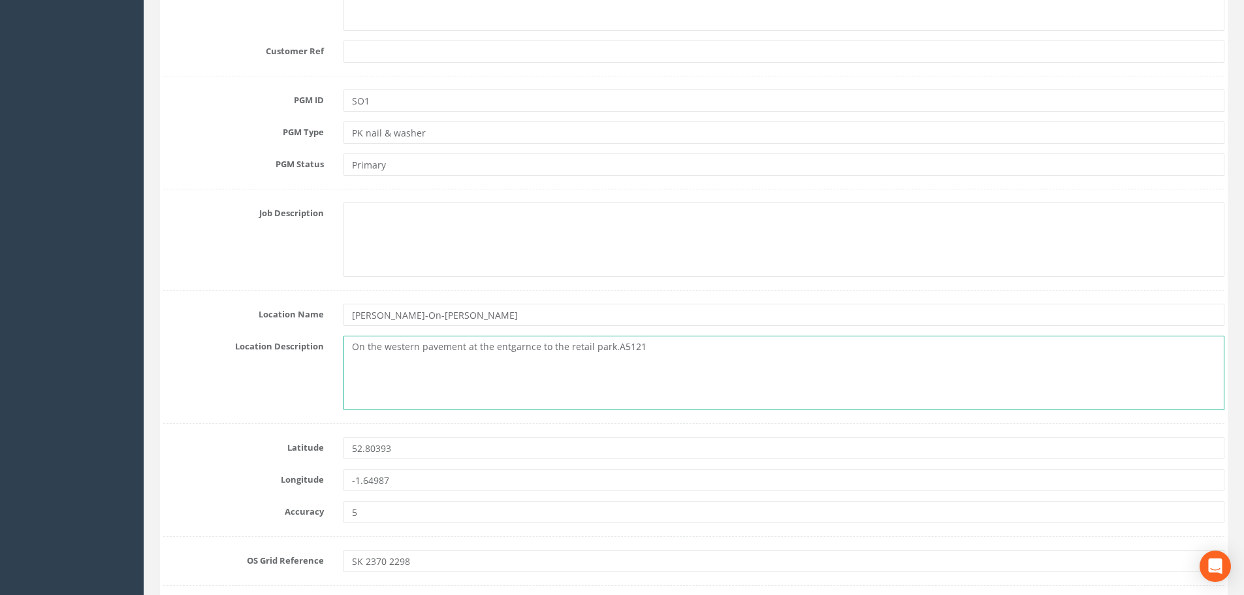
click at [517, 347] on textarea "On the western pavement at the entgarnce to the retail park.A5121" at bounding box center [784, 373] width 881 height 74
click at [508, 348] on textarea "On the western pavement at the entgarnce to the retail park.A5121" at bounding box center [784, 373] width 881 height 74
click at [510, 348] on textarea "On the western pavement at the entgarnce to the retail park.A5121" at bounding box center [784, 373] width 881 height 74
click at [520, 346] on textarea "On the western pavement at the entgarnce to the retail park.A5121" at bounding box center [784, 373] width 881 height 74
drag, startPoint x: 606, startPoint y: 348, endPoint x: 636, endPoint y: 346, distance: 30.1
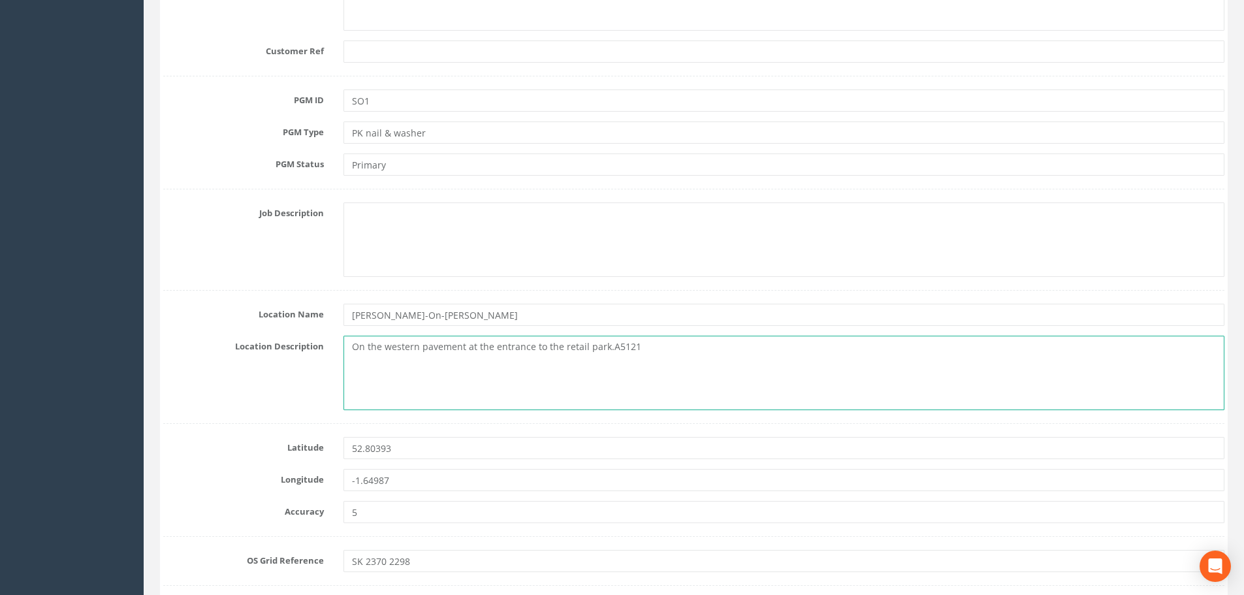
click at [636, 346] on textarea "On the western pavement at the entrance to the retail park.A5121" at bounding box center [784, 373] width 881 height 74
click at [357, 347] on textarea "On the western pavement at the entrance to the retail park." at bounding box center [784, 373] width 881 height 74
paste textarea "A5121"
click at [670, 349] on textarea "A5121, on the western pavement at the entrance to the retail park." at bounding box center [784, 373] width 881 height 74
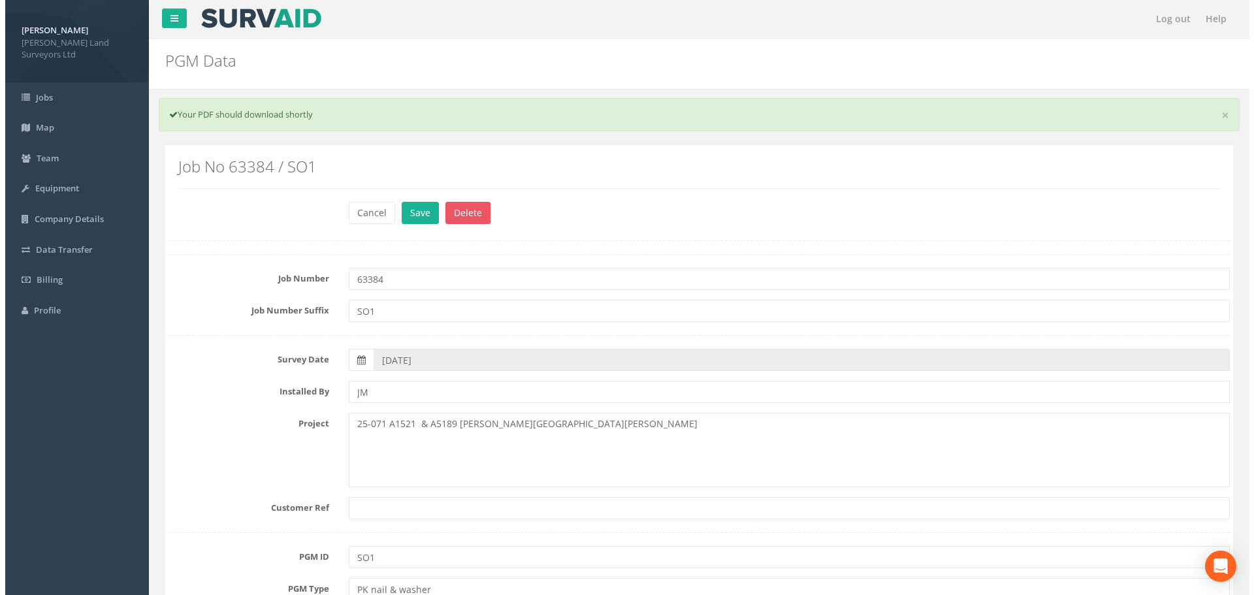
scroll to position [0, 0]
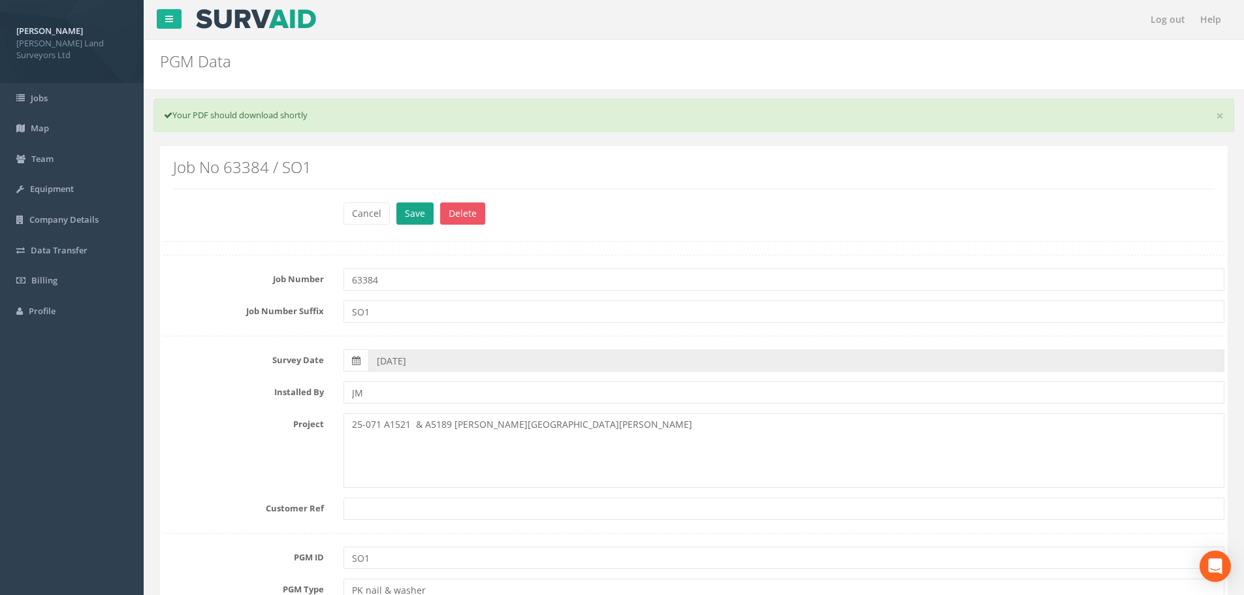
type textarea "A5121, on the western pavement at the entrance to the retail park"
click at [421, 213] on button "Save" at bounding box center [415, 214] width 37 height 22
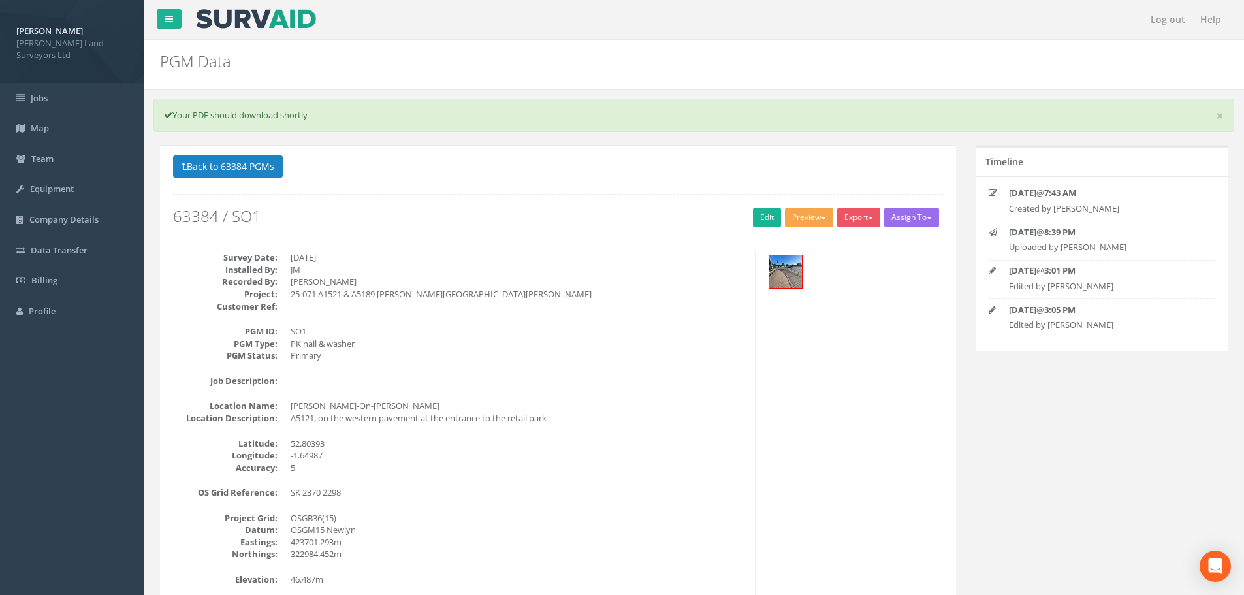
click at [801, 214] on button "Preview" at bounding box center [809, 218] width 48 height 20
click at [791, 243] on link "MHLS Witness Diagram" at bounding box center [778, 245] width 112 height 20
click at [525, 235] on div "Back to 63384 PGMs Back to Map Assign To Utility Mapping No Companies Added Exp…" at bounding box center [558, 196] width 770 height 83
click at [845, 216] on button "Export" at bounding box center [858, 218] width 43 height 20
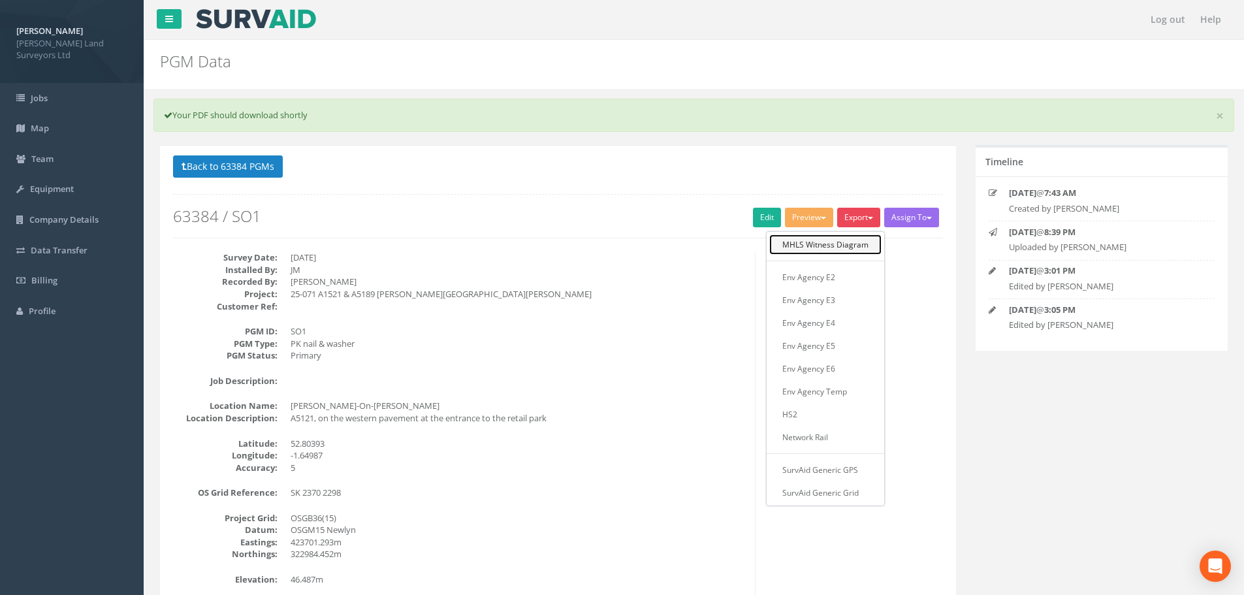
click at [844, 243] on link "MHLS Witness Diagram" at bounding box center [826, 245] width 112 height 20
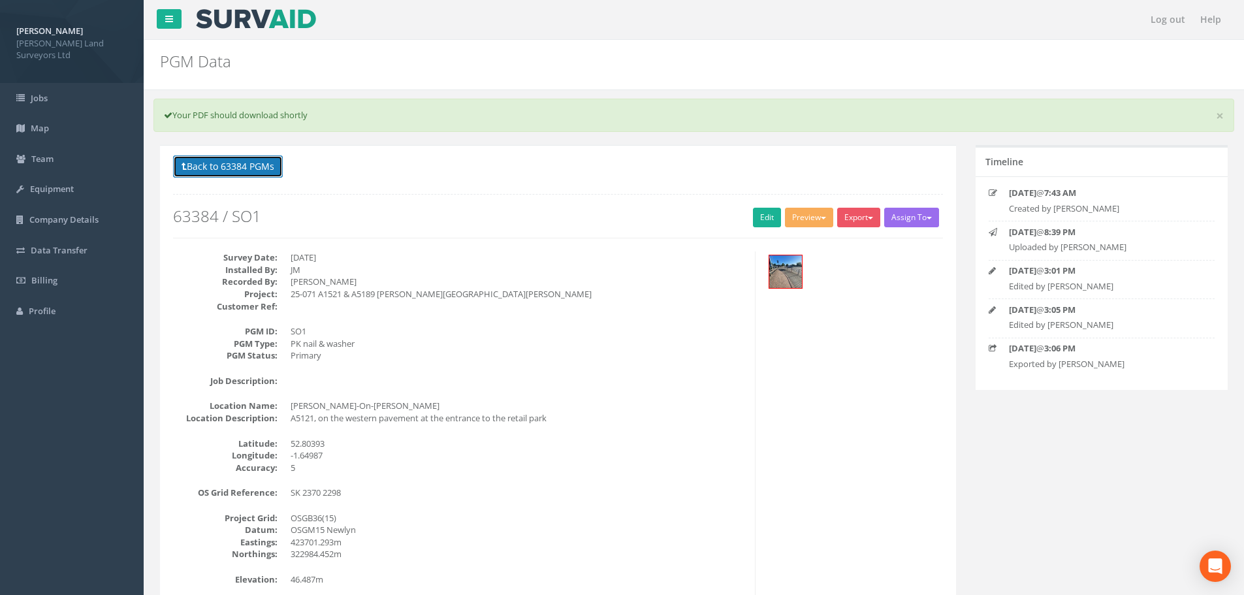
click at [247, 168] on button "Back to 63384 PGMs" at bounding box center [228, 166] width 110 height 22
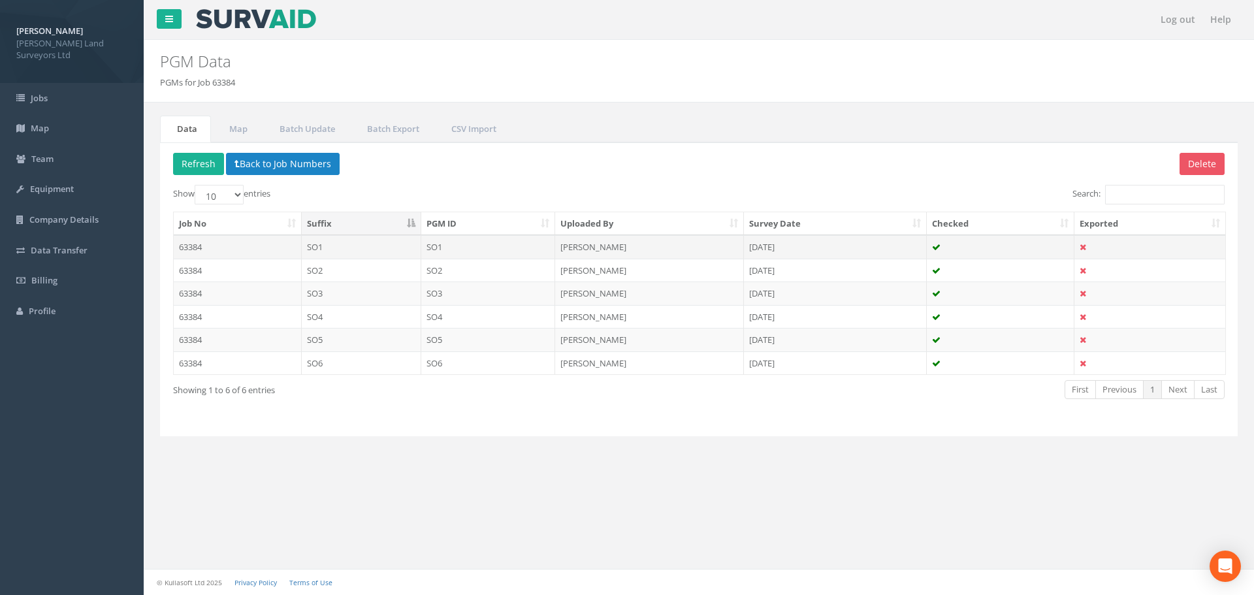
click at [199, 245] on td "63384" at bounding box center [238, 247] width 128 height 24
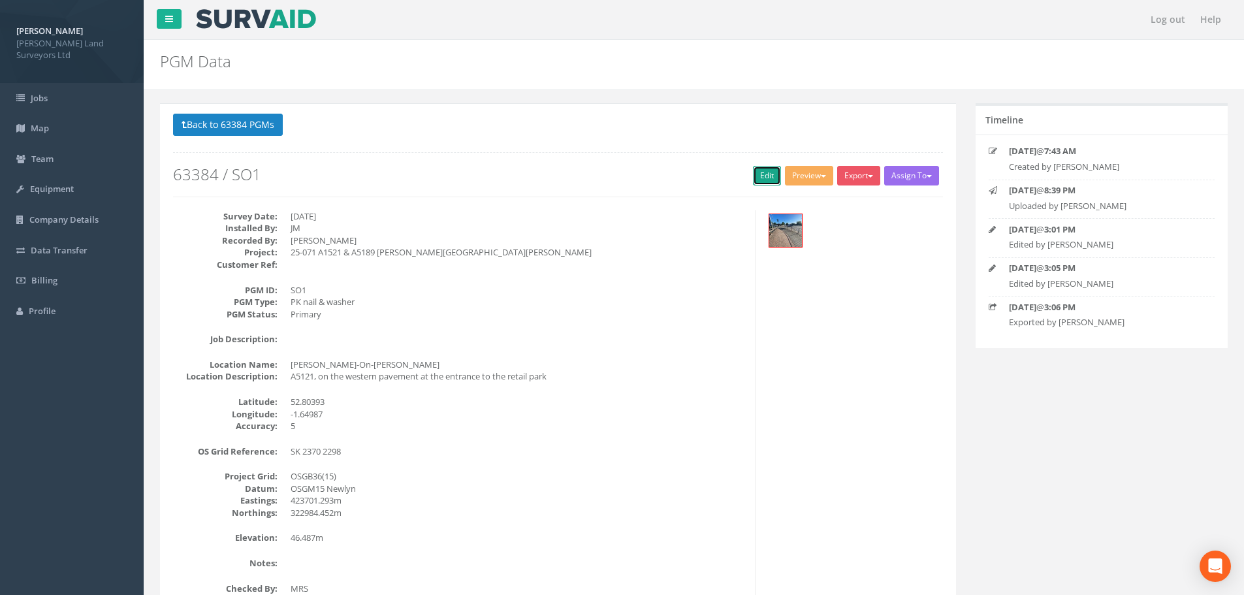
click at [762, 174] on link "Edit" at bounding box center [767, 176] width 28 height 20
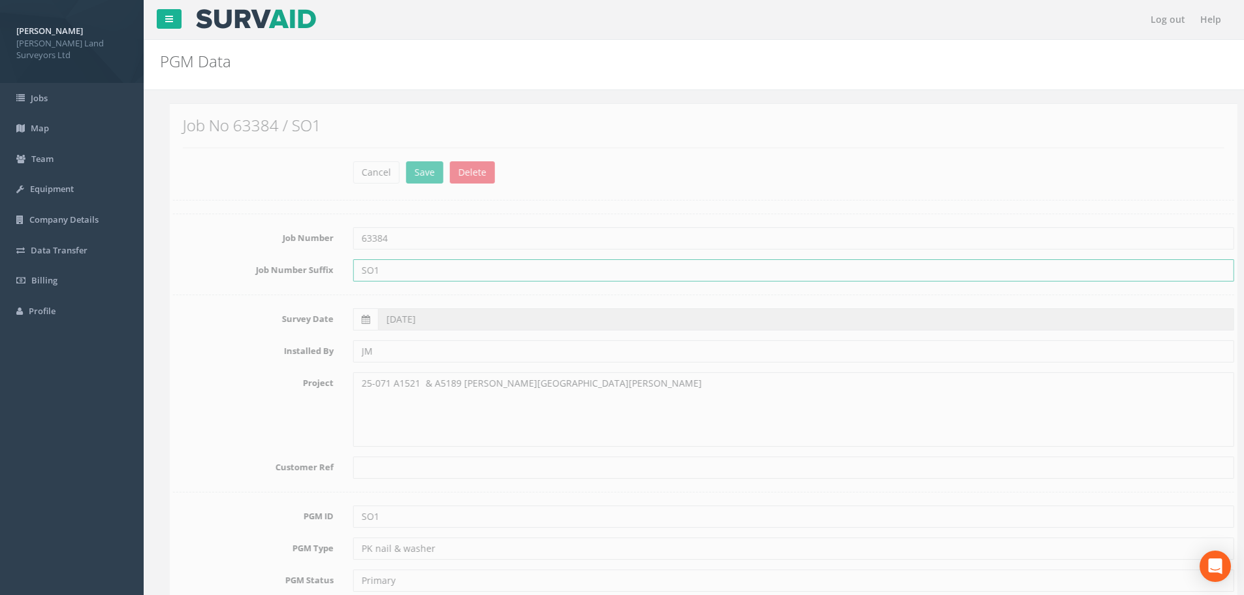
drag, startPoint x: 438, startPoint y: 267, endPoint x: 326, endPoint y: 268, distance: 111.7
click at [327, 269] on div "Job Number Suffix SO1" at bounding box center [694, 270] width 1081 height 22
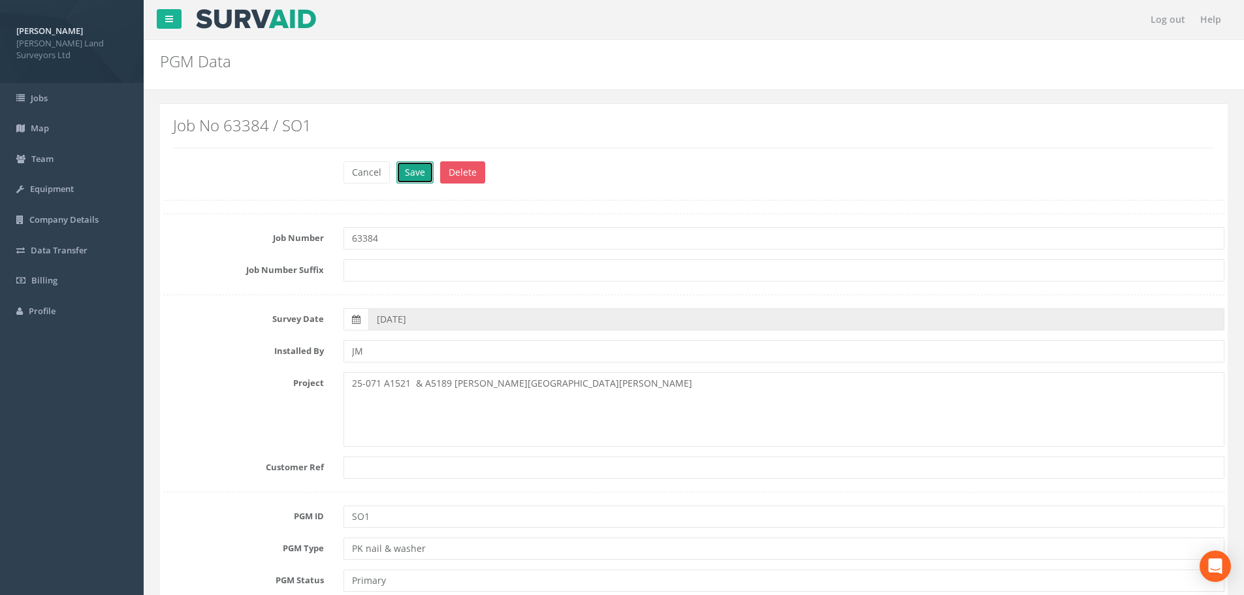
click at [415, 174] on button "Save" at bounding box center [415, 172] width 37 height 22
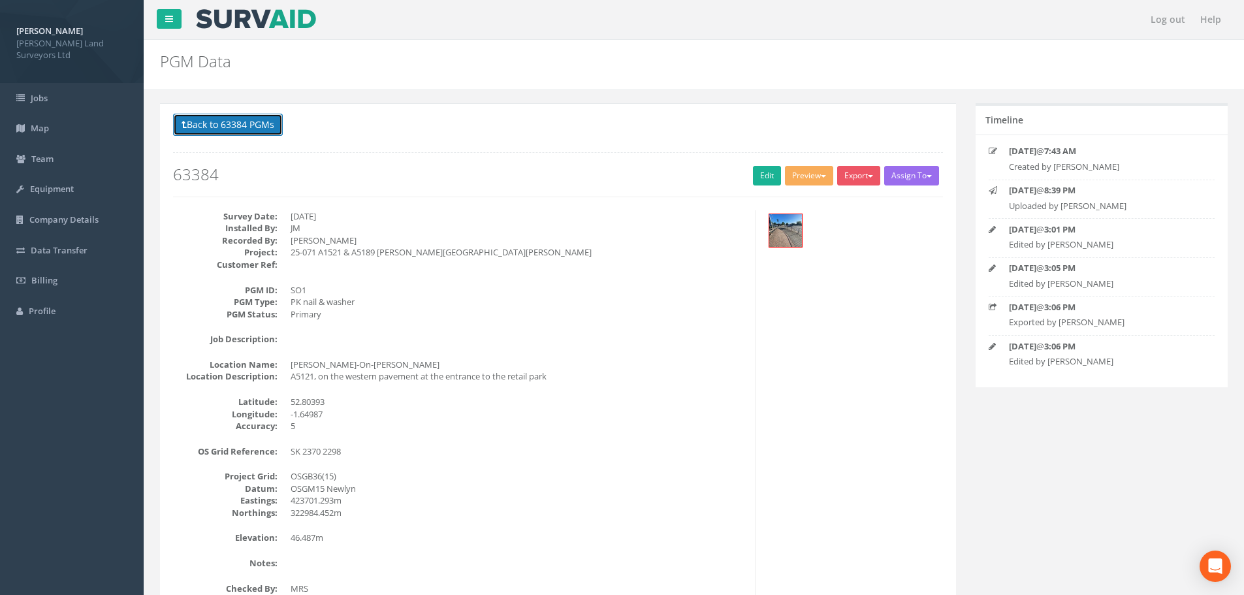
click at [224, 127] on button "Back to 63384 PGMs" at bounding box center [228, 125] width 110 height 22
